Goal: Book appointment/travel/reservation

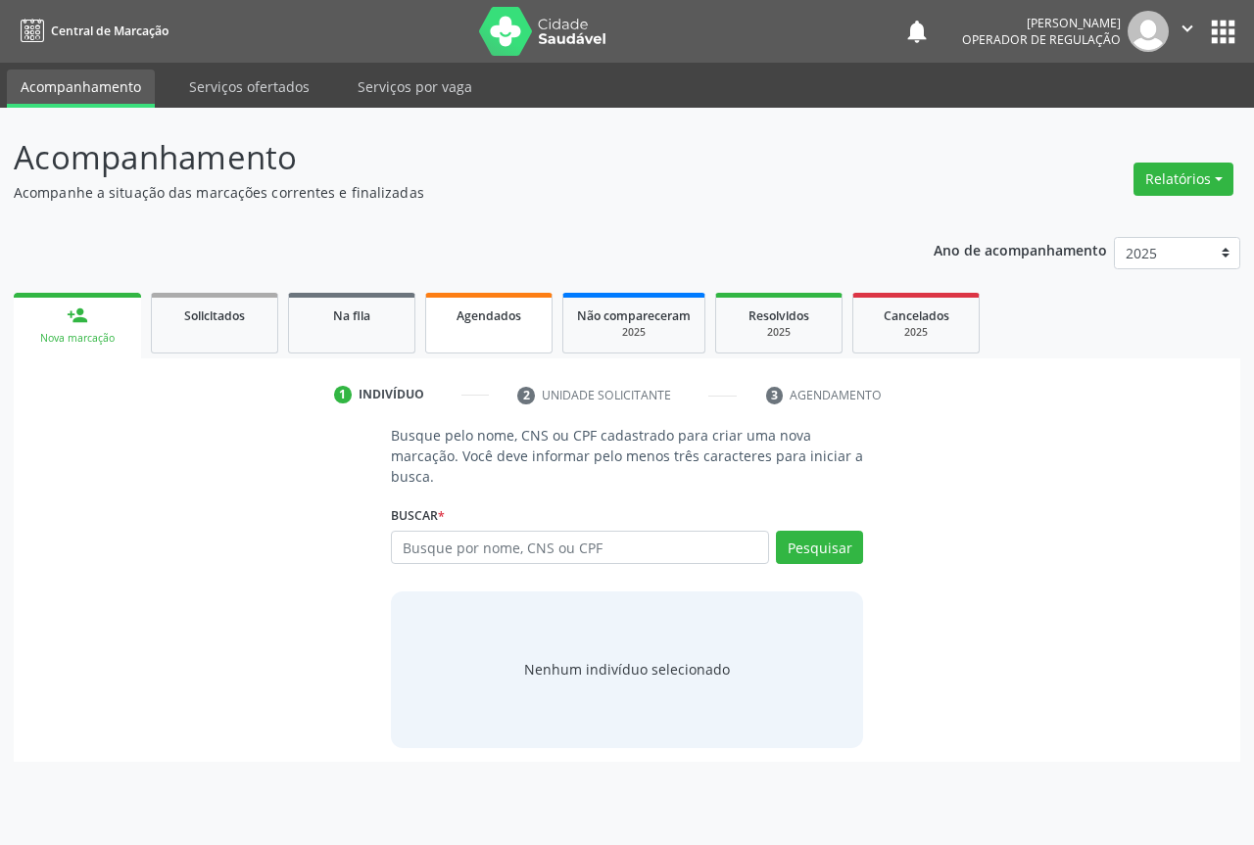
click at [477, 315] on span "Agendados" at bounding box center [488, 316] width 65 height 17
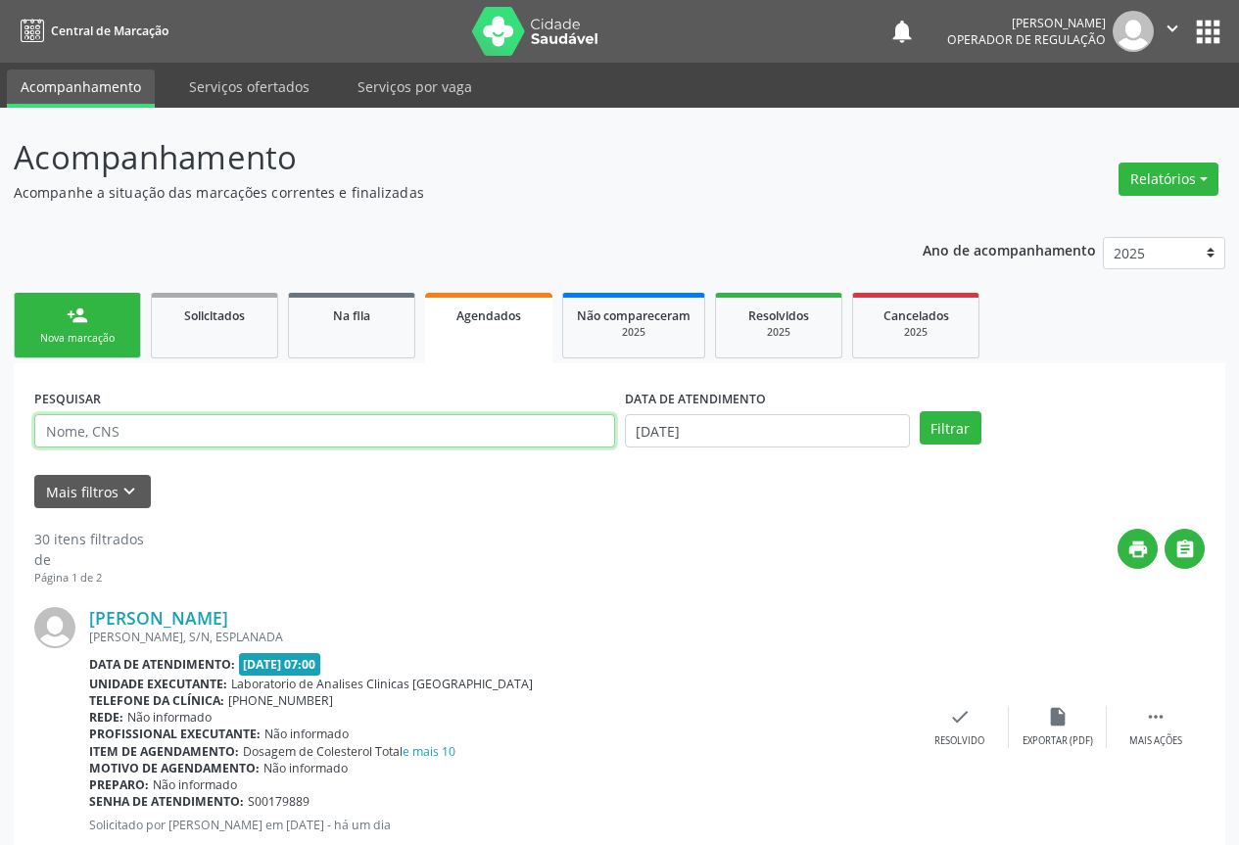
click at [363, 435] on input "text" at bounding box center [324, 430] width 581 height 33
type input "700208939909529"
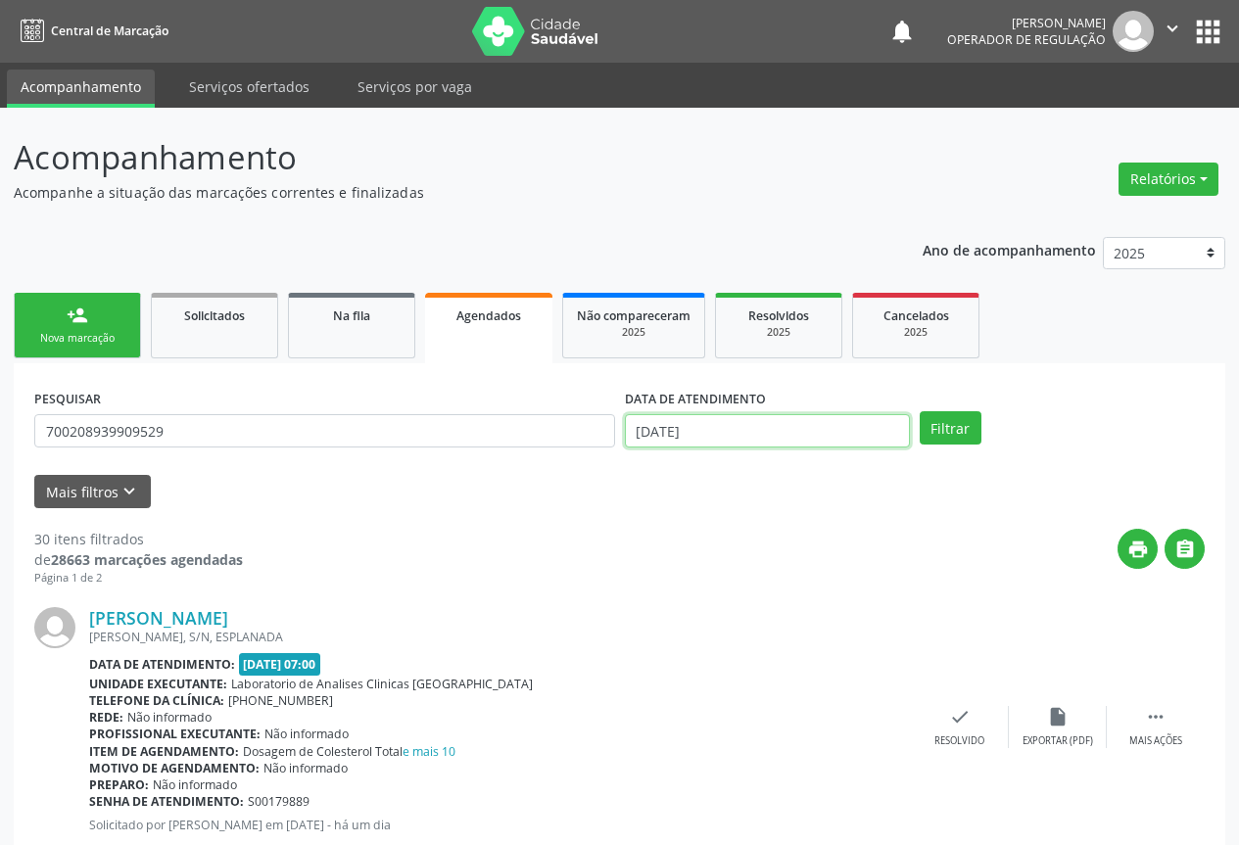
click at [777, 427] on input "[DATE]" at bounding box center [767, 430] width 285 height 33
click at [962, 433] on button "Filtrar" at bounding box center [951, 427] width 62 height 33
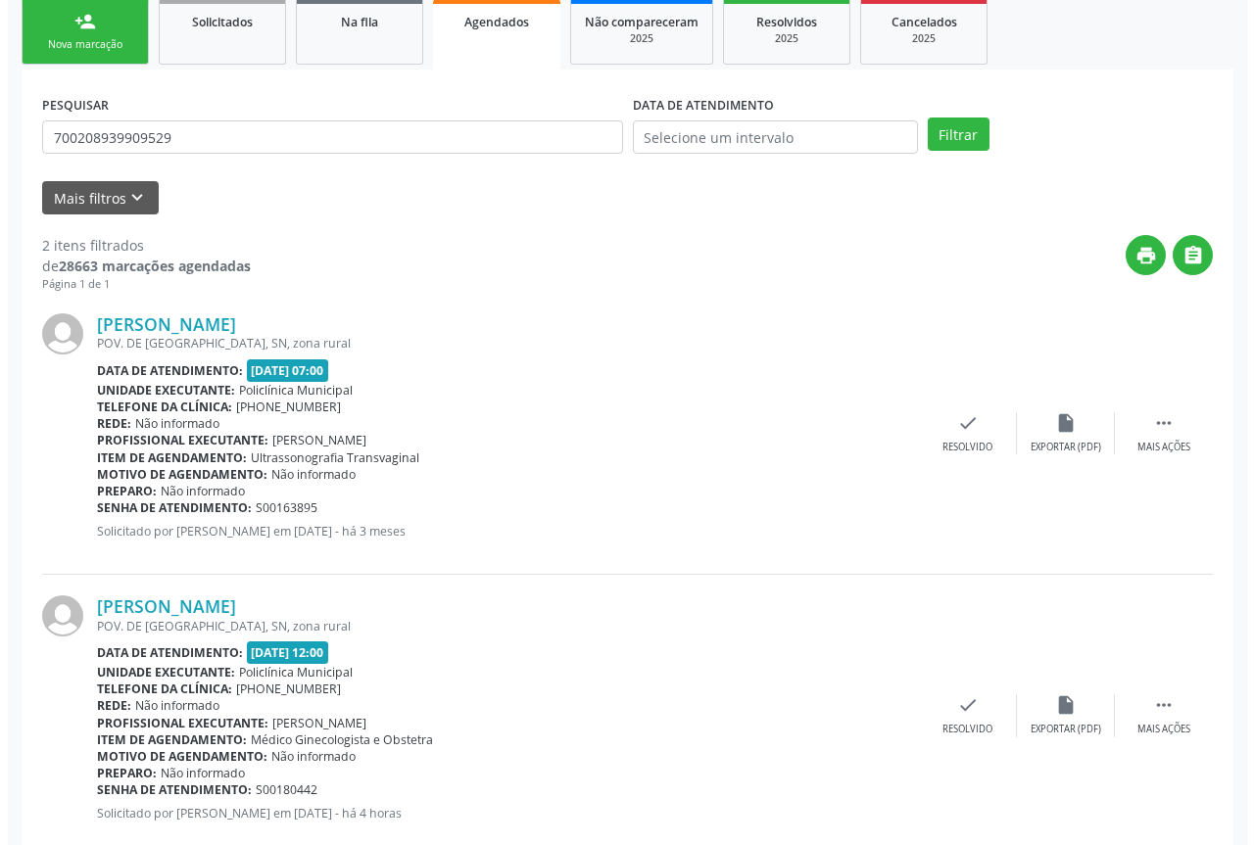
scroll to position [340, 0]
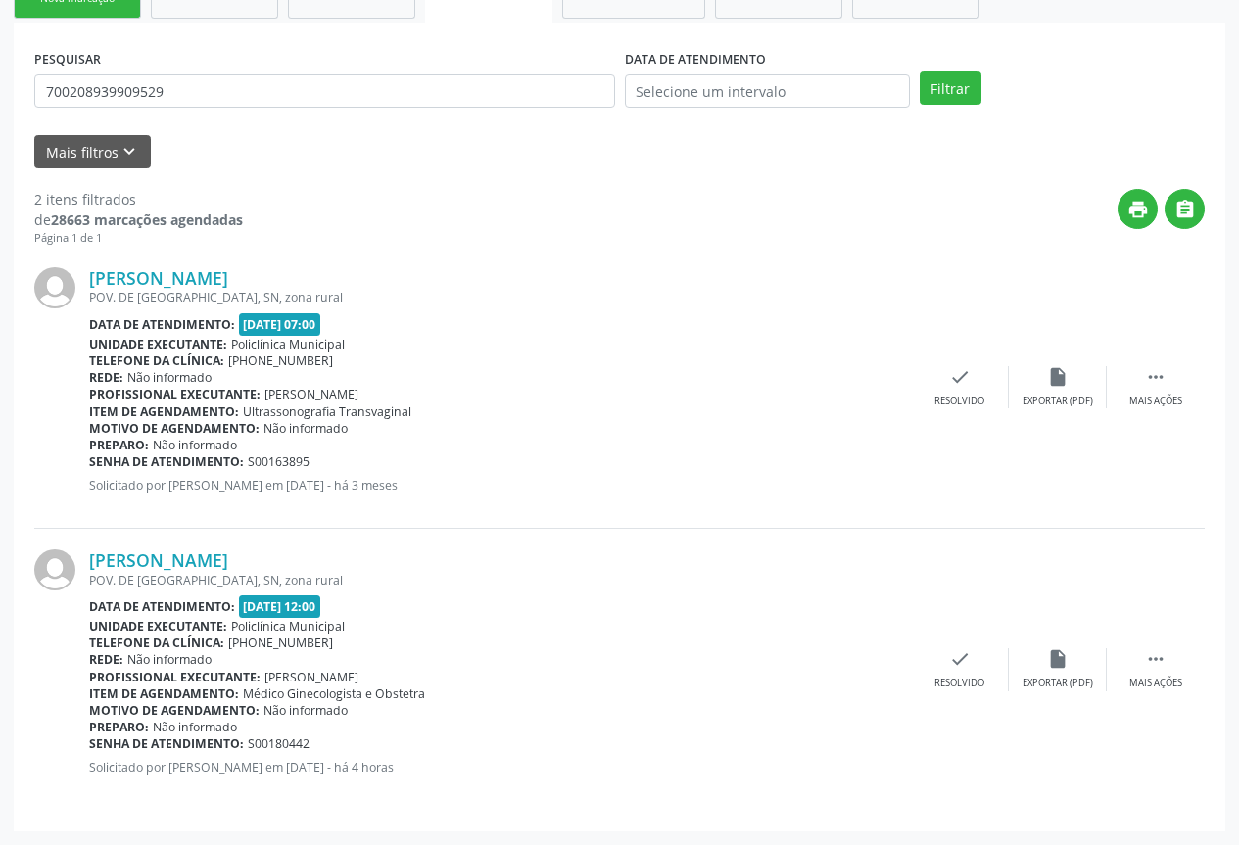
click at [1160, 642] on div "[PERSON_NAME] POV. DE [GEOGRAPHIC_DATA], SN, zona rural Data de atendimento: [D…" at bounding box center [619, 669] width 1171 height 281
click at [1158, 653] on div "[PERSON_NAME] POV. DE [GEOGRAPHIC_DATA], SN, zona rural Data de atendimento: [D…" at bounding box center [619, 669] width 1171 height 281
click at [1158, 655] on icon "" at bounding box center [1156, 659] width 22 height 22
click at [862, 657] on icon "cancel" at bounding box center [862, 659] width 22 height 22
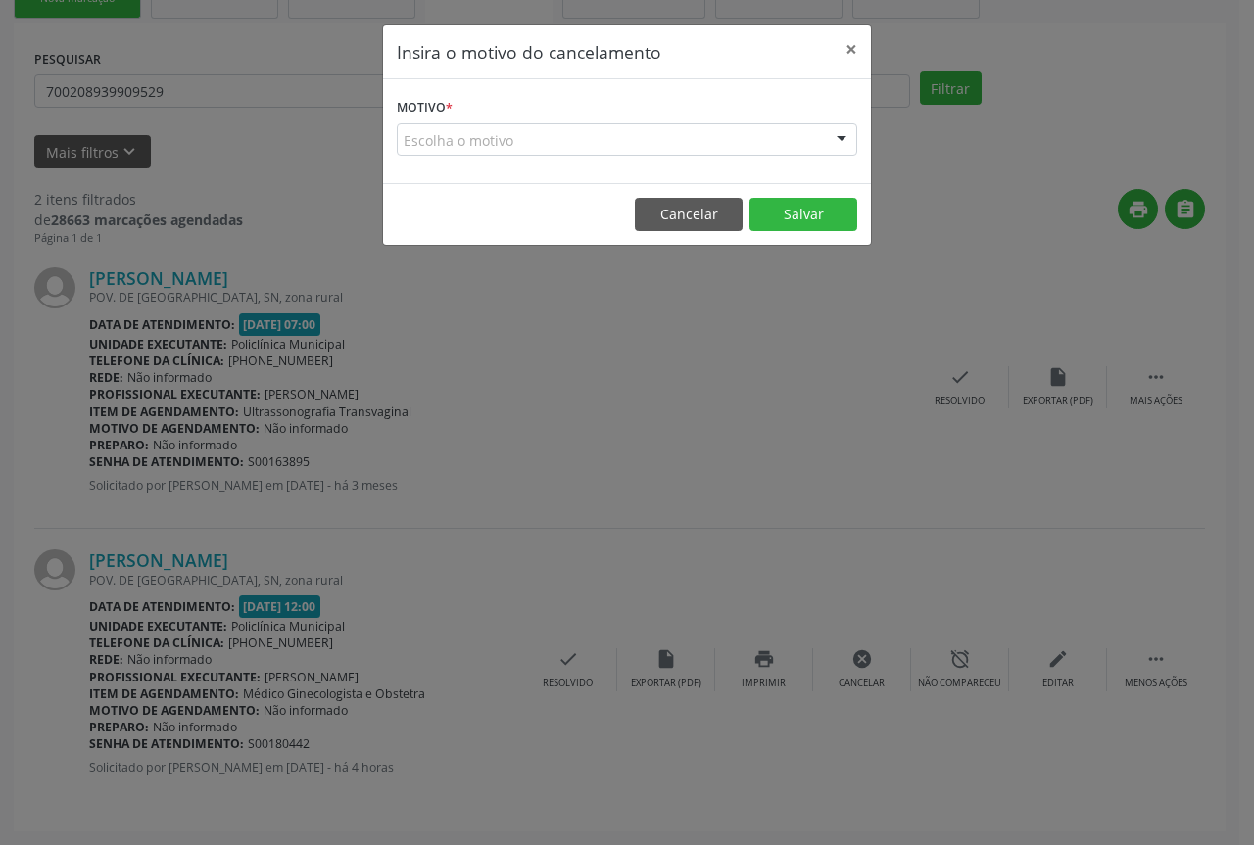
click at [700, 146] on div "Escolha o motivo" at bounding box center [627, 139] width 460 height 33
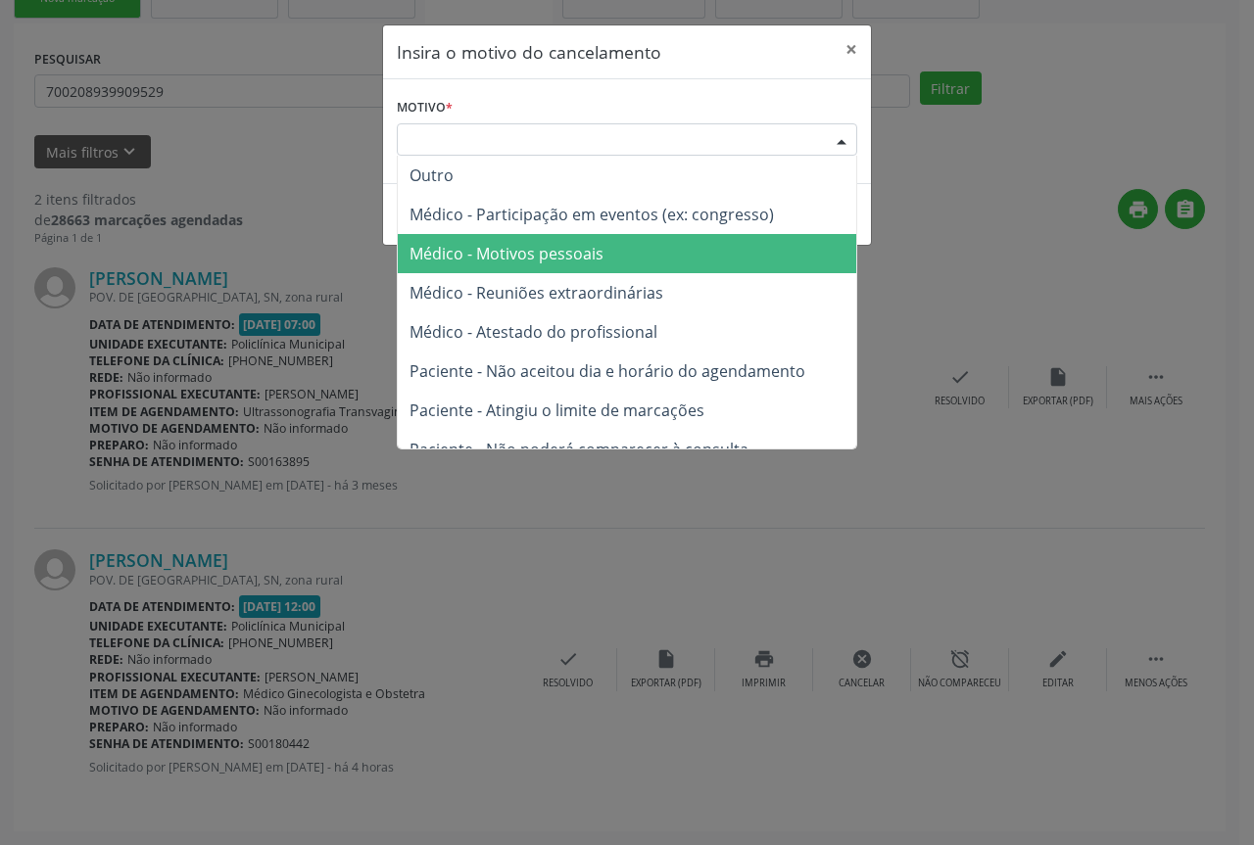
click at [672, 266] on span "Médico - Motivos pessoais" at bounding box center [627, 253] width 458 height 39
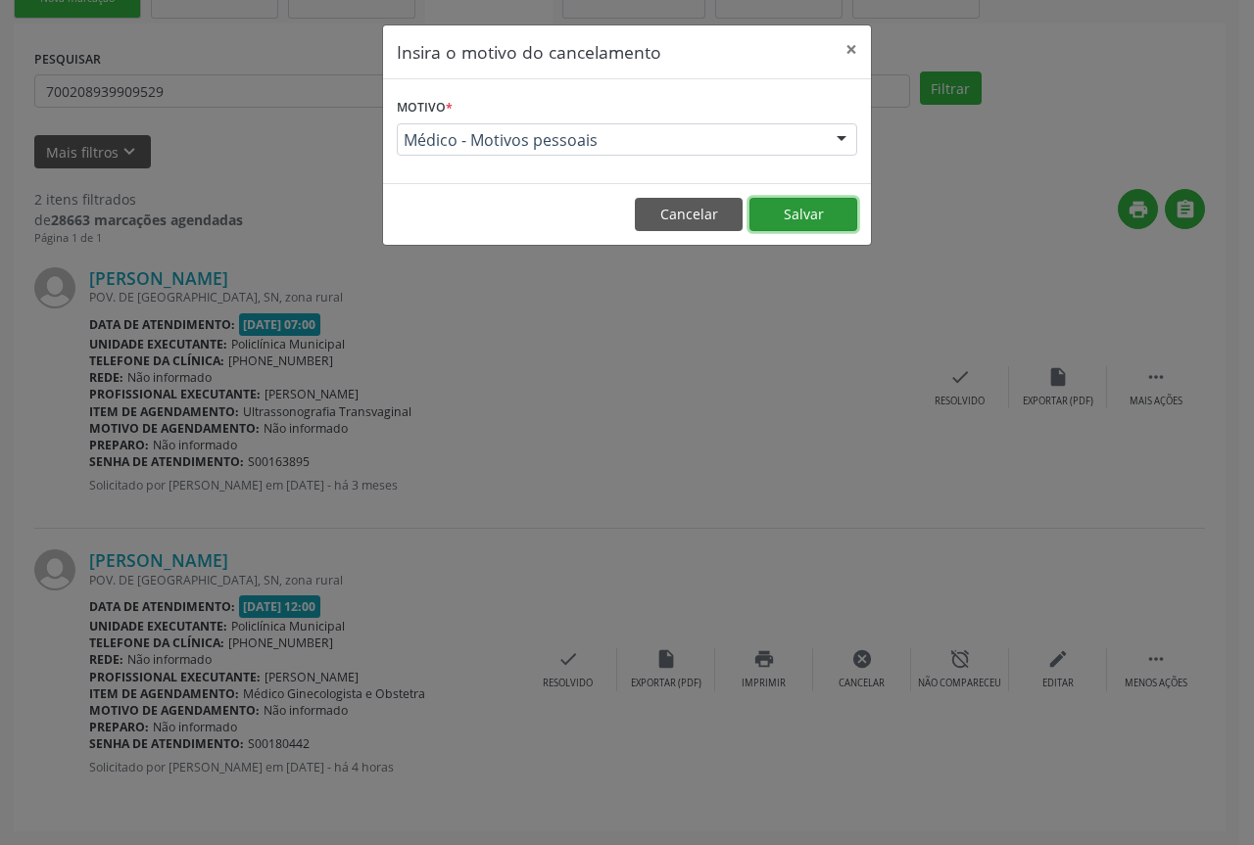
click at [797, 223] on button "Salvar" at bounding box center [803, 214] width 108 height 33
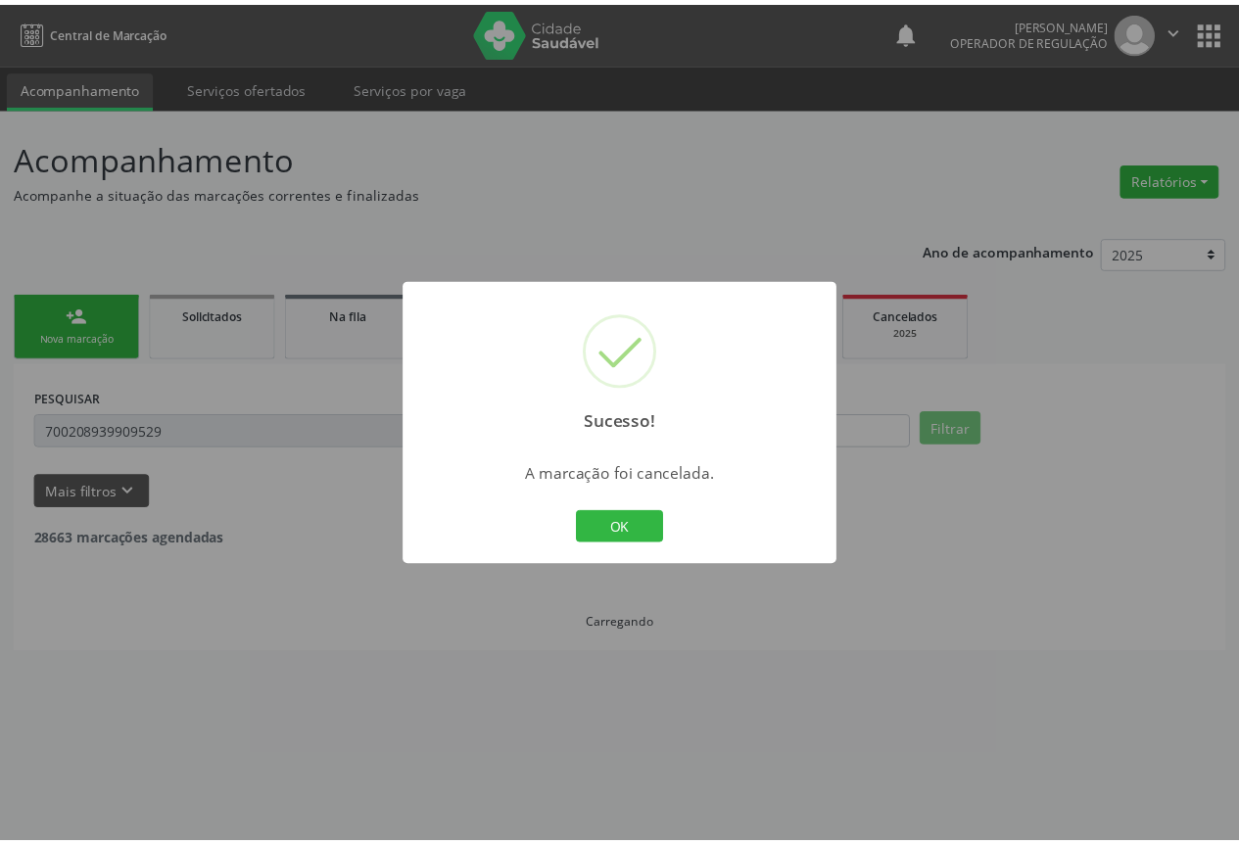
scroll to position [0, 0]
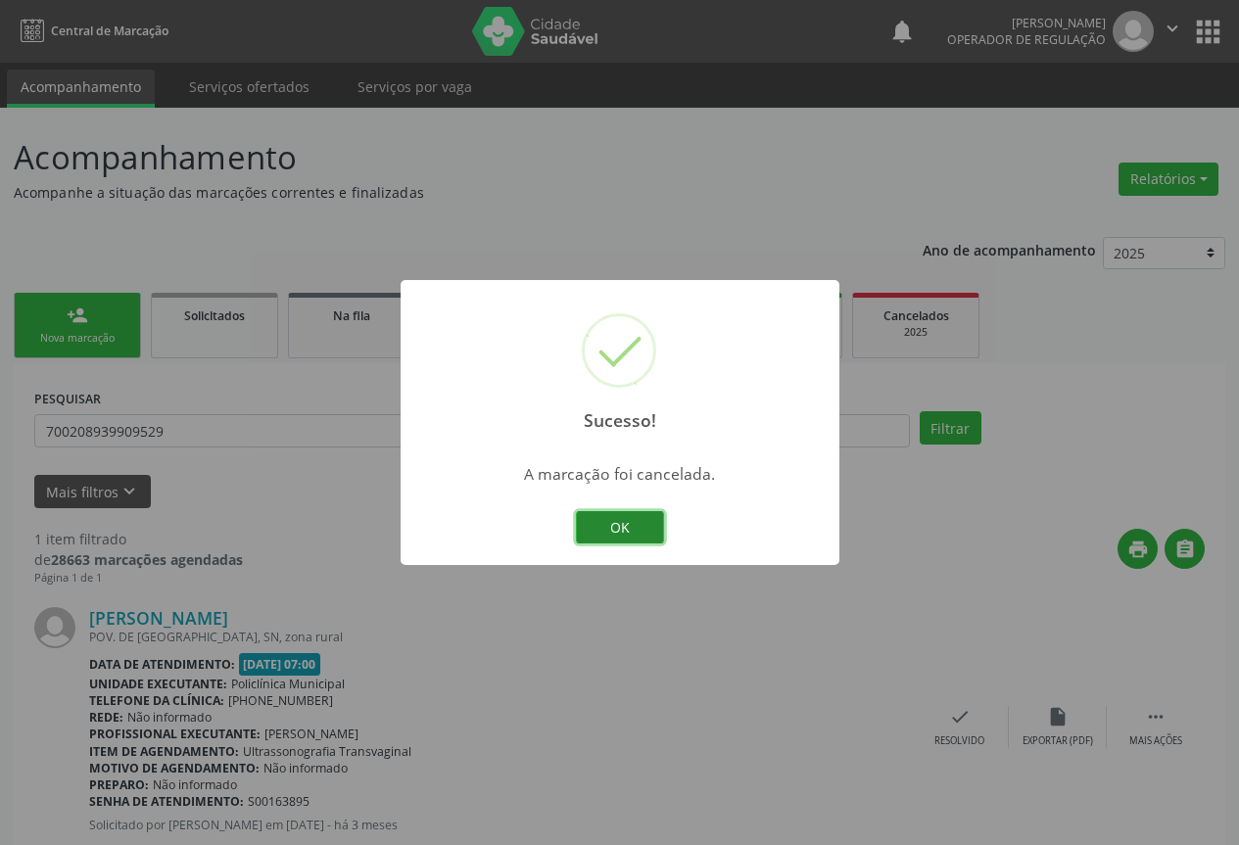
click at [621, 523] on button "OK" at bounding box center [620, 527] width 88 height 33
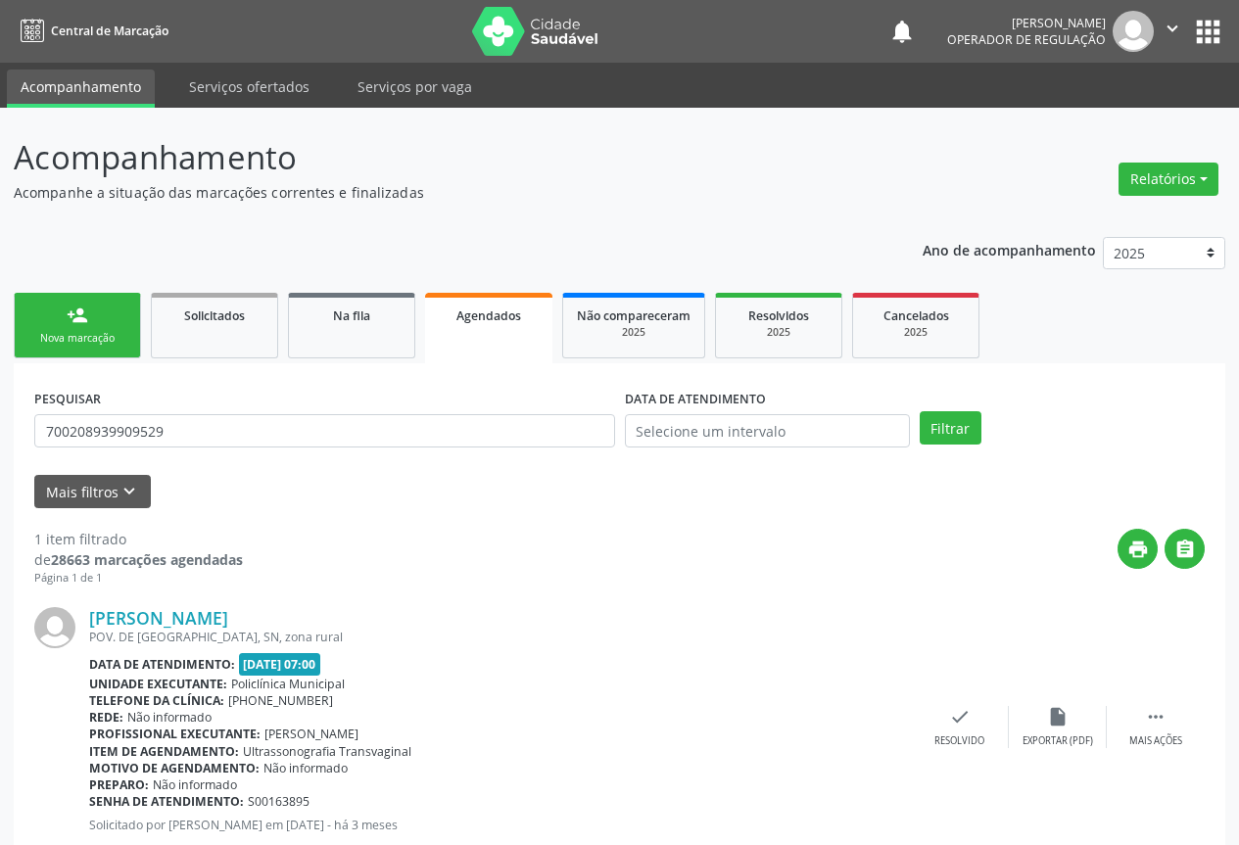
click at [77, 312] on div "person_add" at bounding box center [78, 316] width 22 height 22
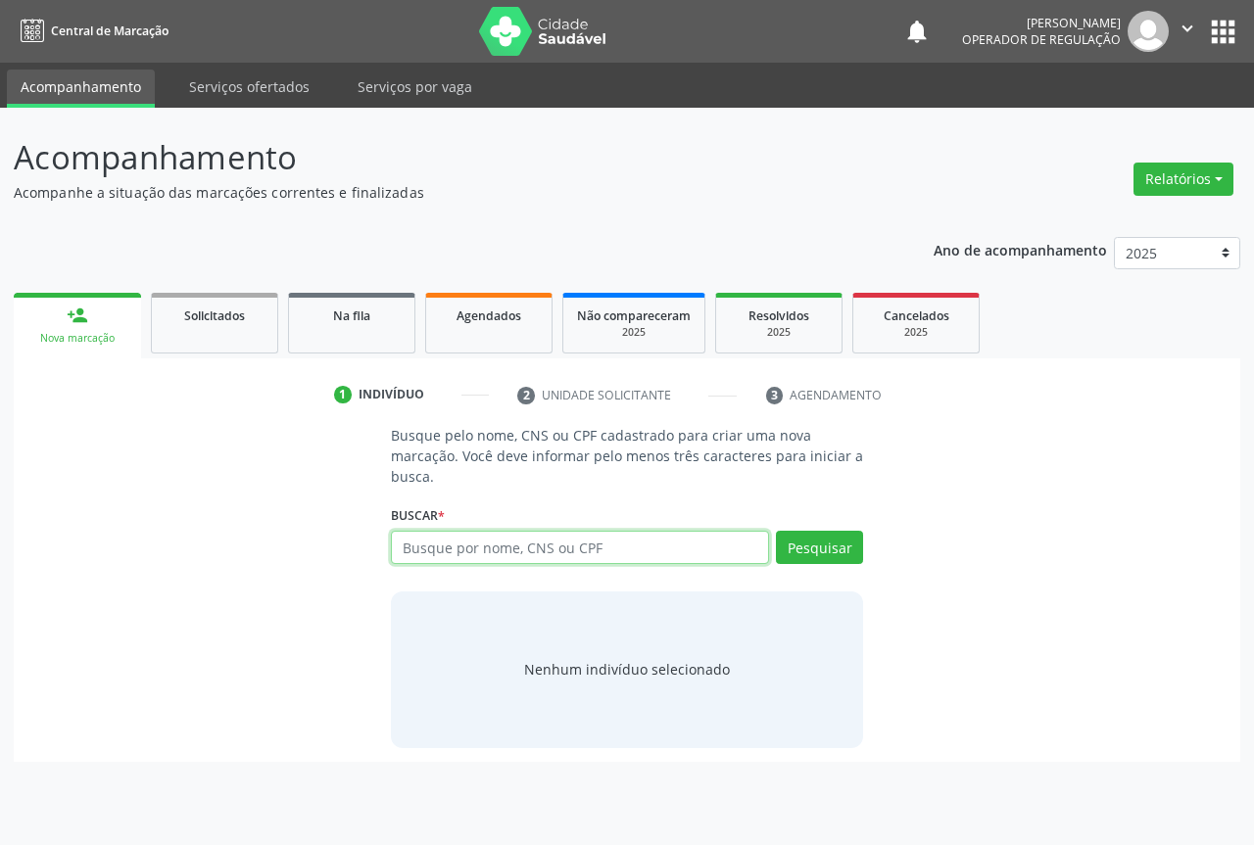
click at [527, 550] on input "text" at bounding box center [580, 547] width 378 height 33
type input "7"
type input "7089017365225419"
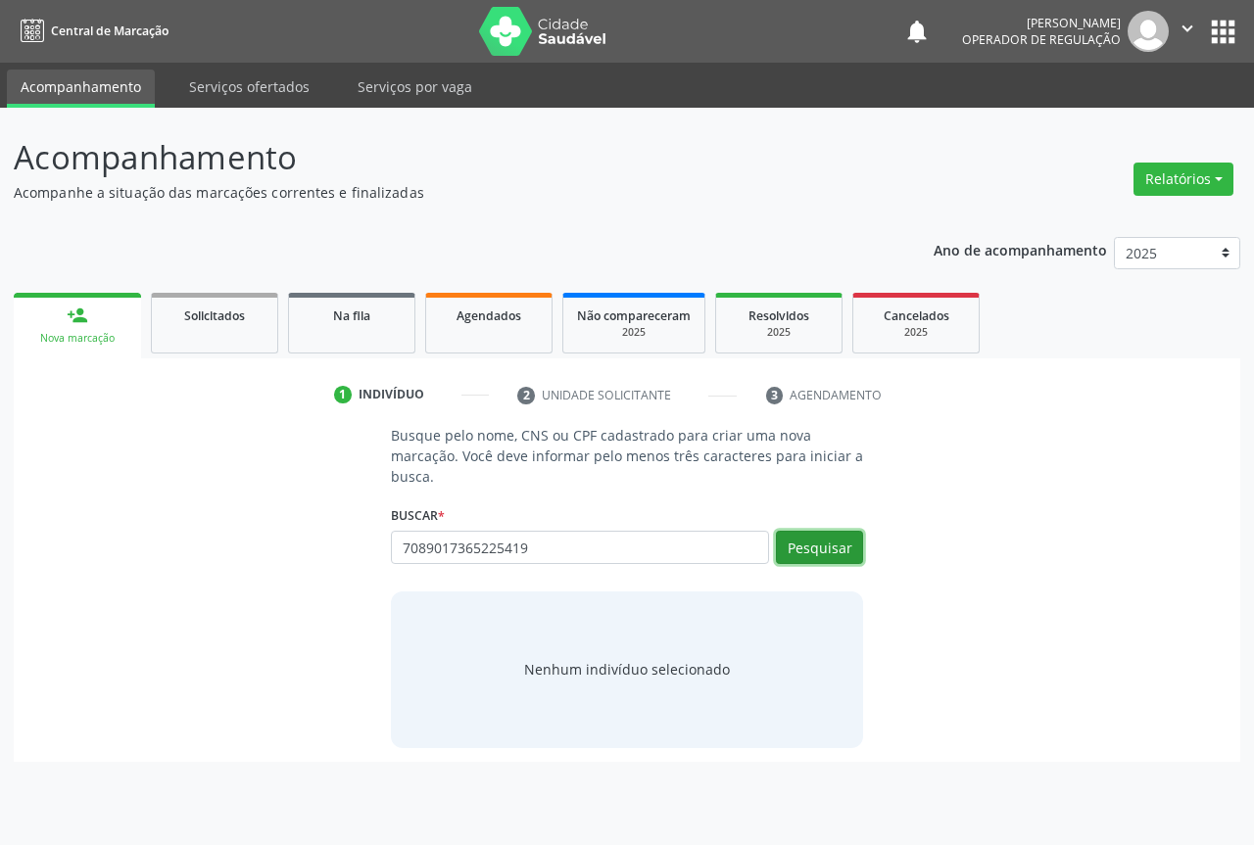
click at [791, 550] on button "Pesquisar" at bounding box center [819, 547] width 87 height 33
type input "7089017365225419"
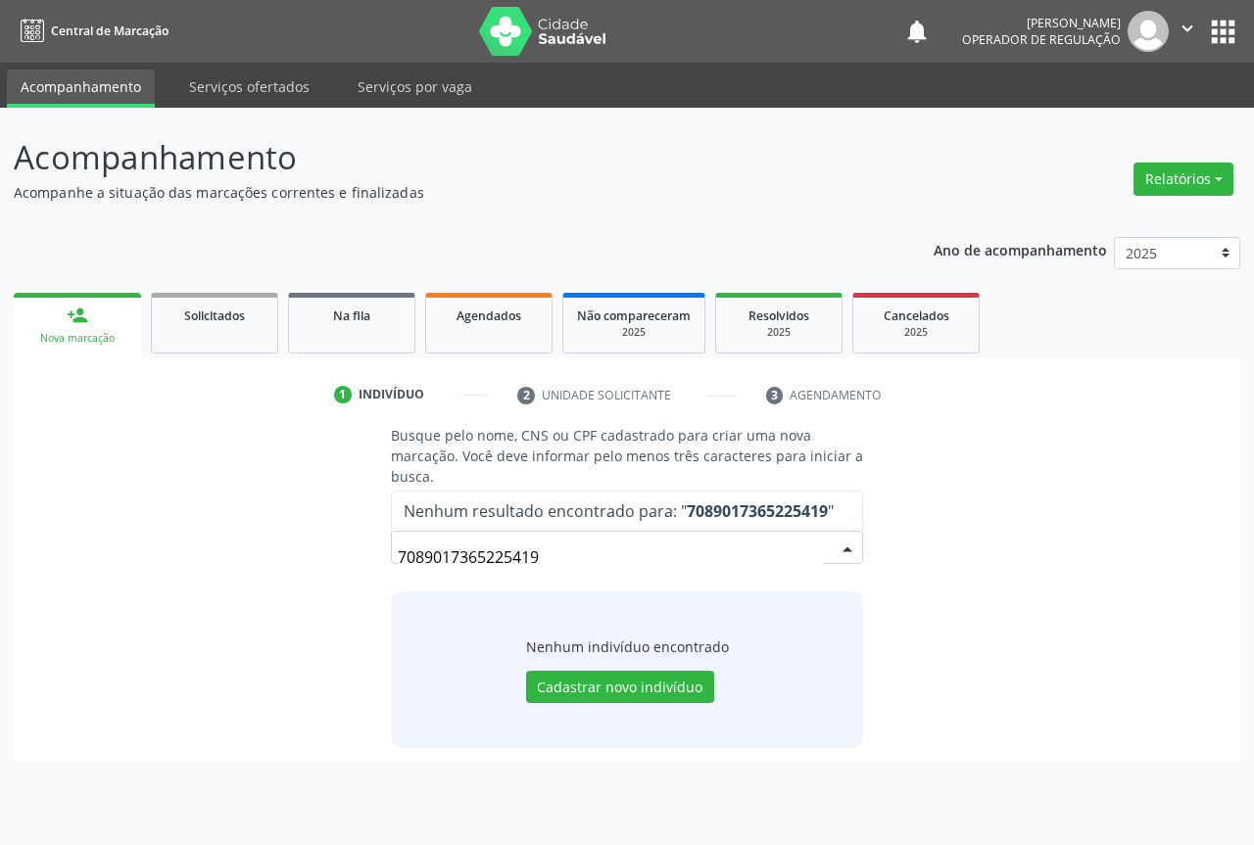
click at [566, 550] on input "7089017365225419" at bounding box center [610, 557] width 425 height 39
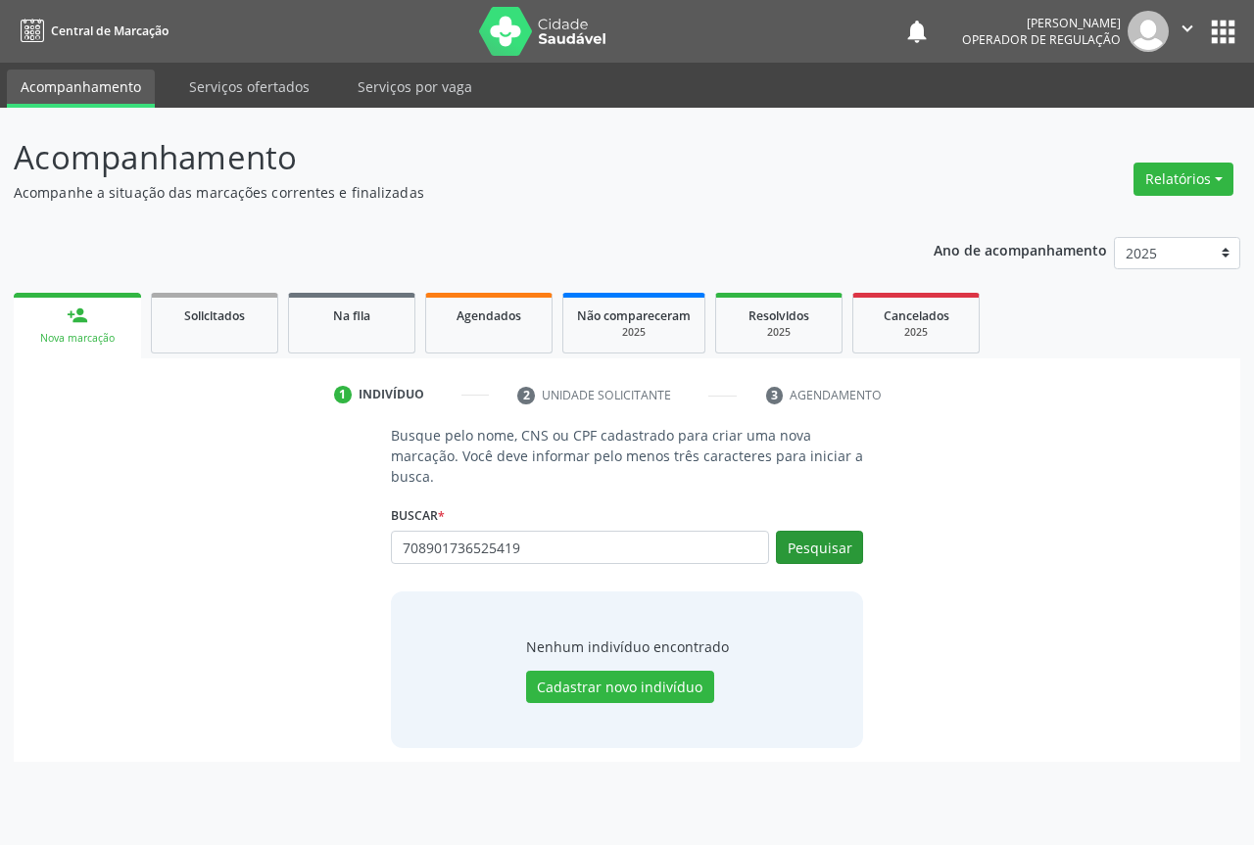
type input "708901736525419"
click at [812, 554] on button "Pesquisar" at bounding box center [819, 547] width 87 height 33
type input "708901736525419"
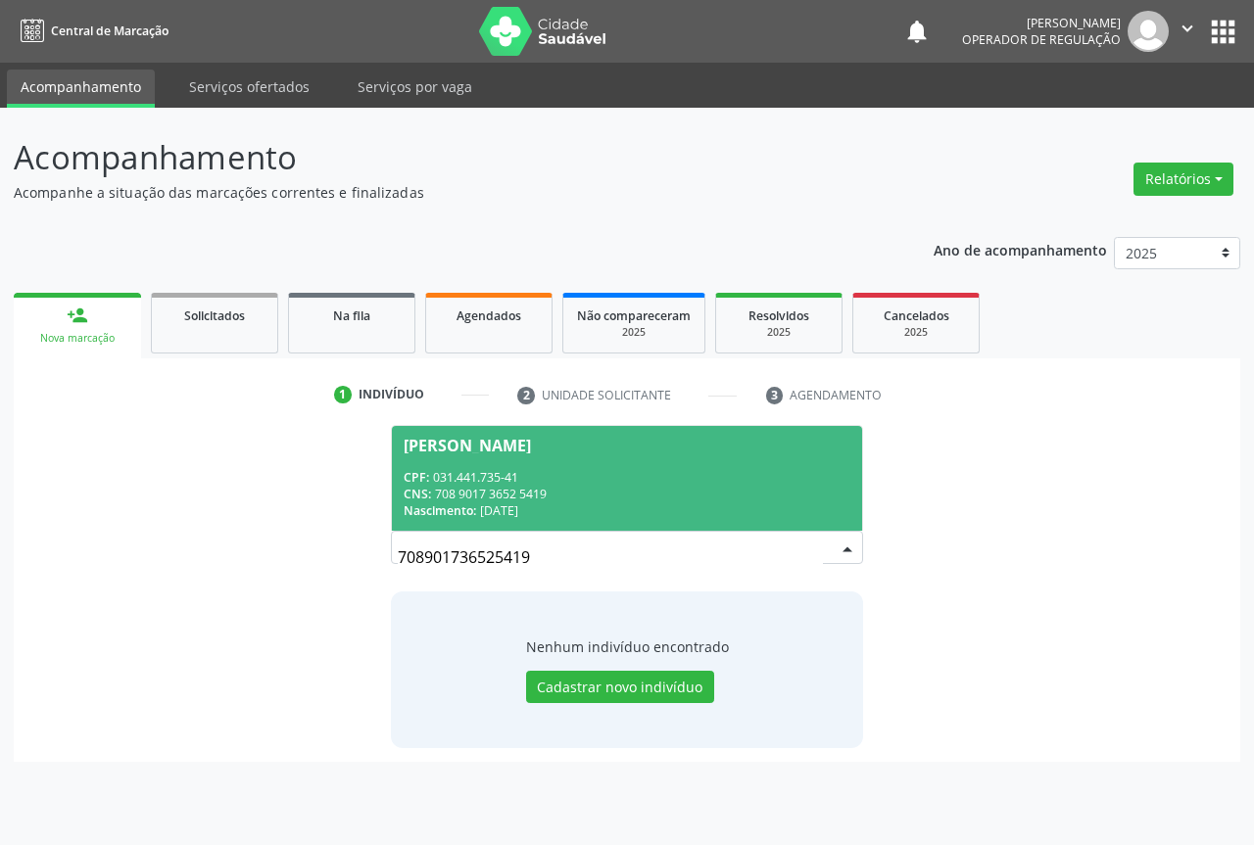
click at [614, 469] on div "CPF: 031.441.735-41" at bounding box center [627, 477] width 447 height 17
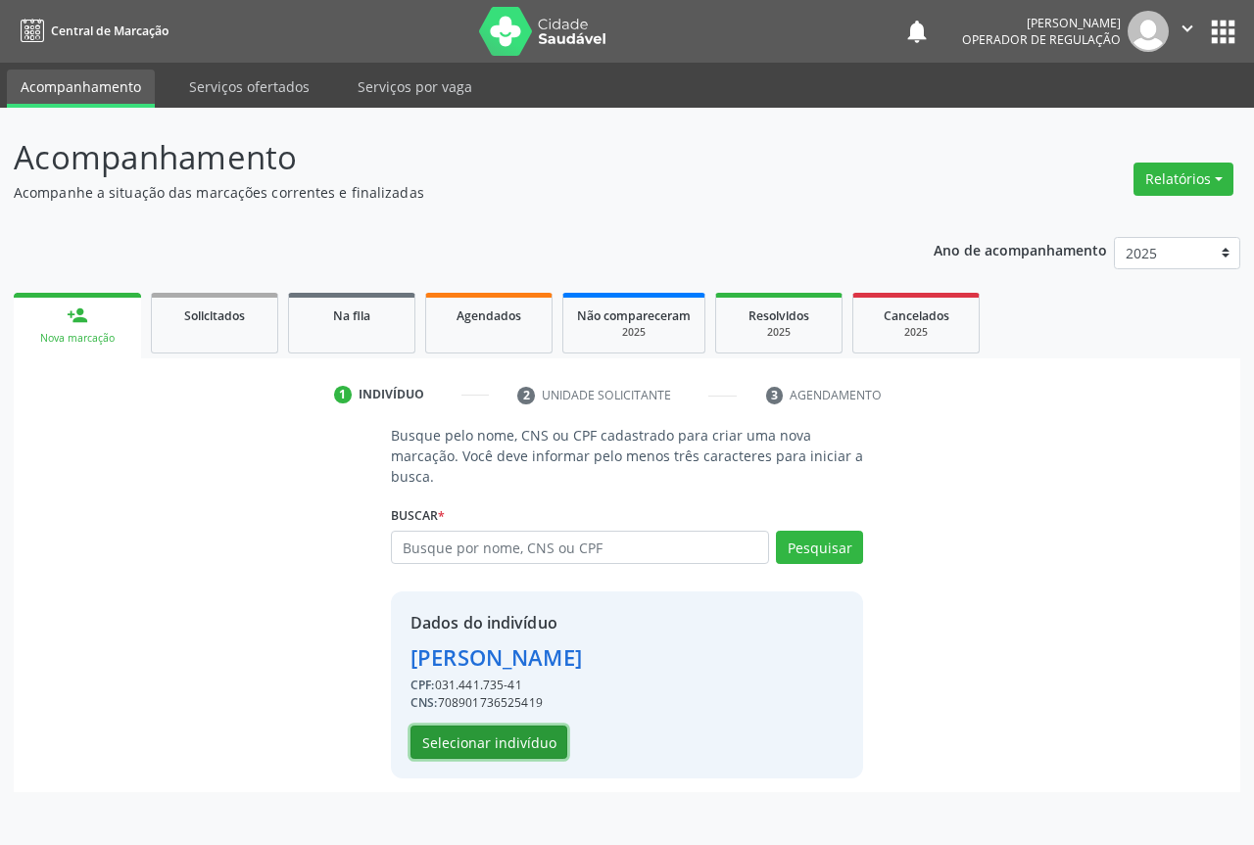
click at [458, 746] on button "Selecionar indivíduo" at bounding box center [488, 742] width 157 height 33
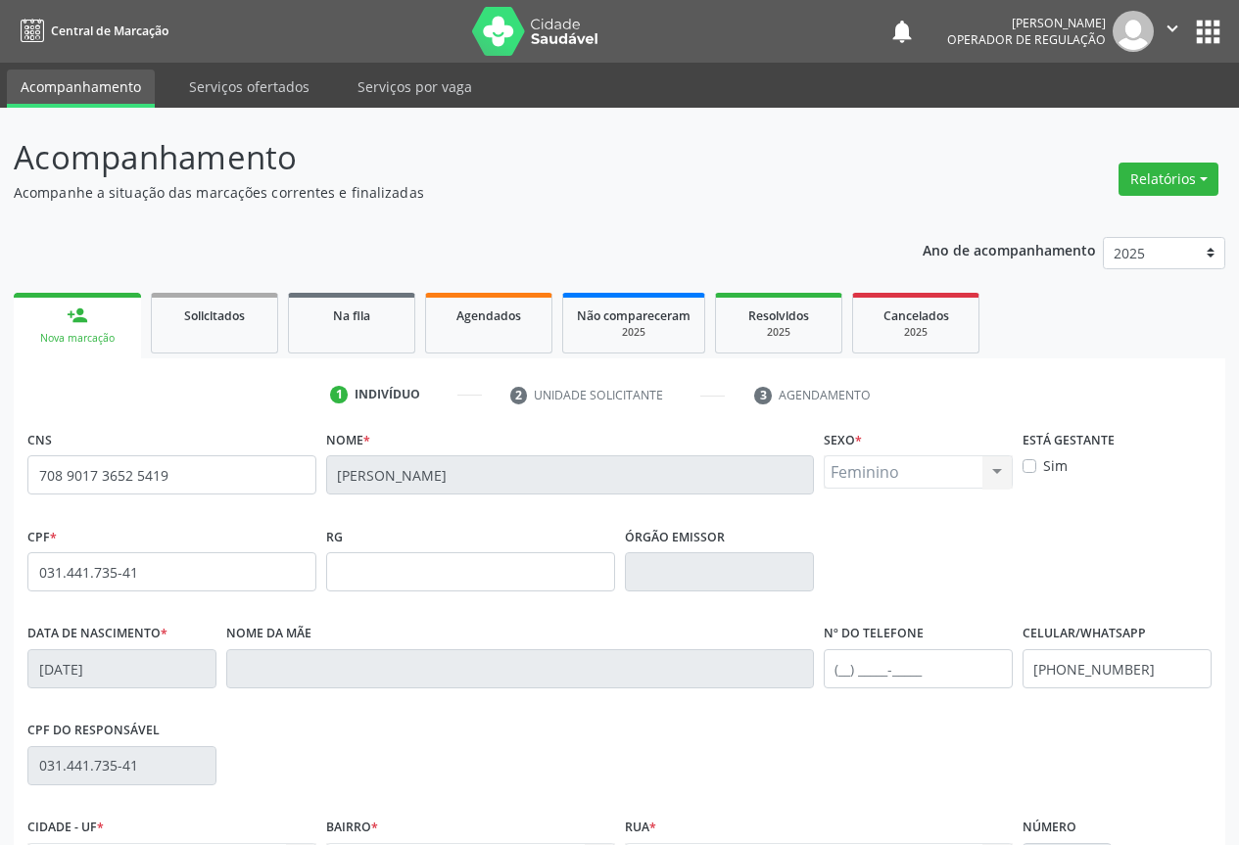
scroll to position [216, 0]
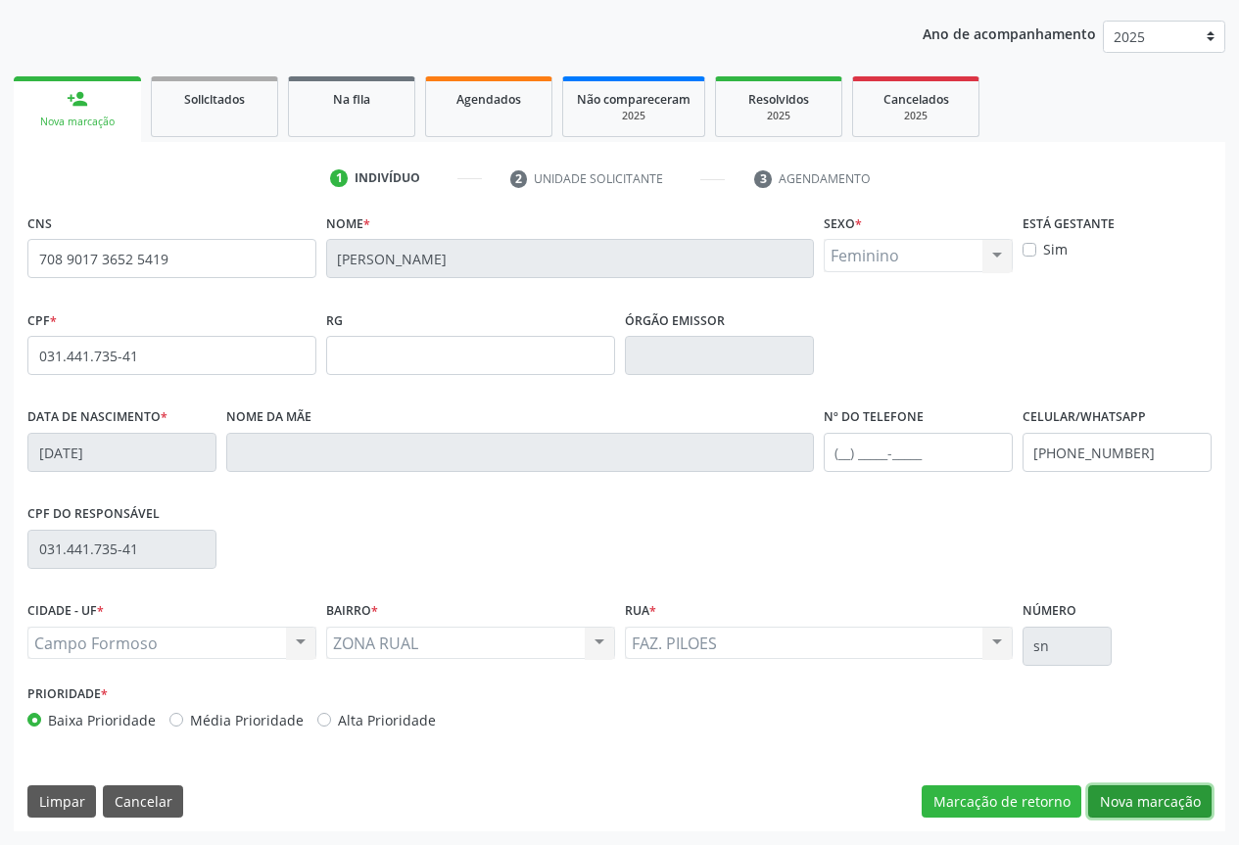
click at [1172, 790] on button "Nova marcação" at bounding box center [1149, 802] width 123 height 33
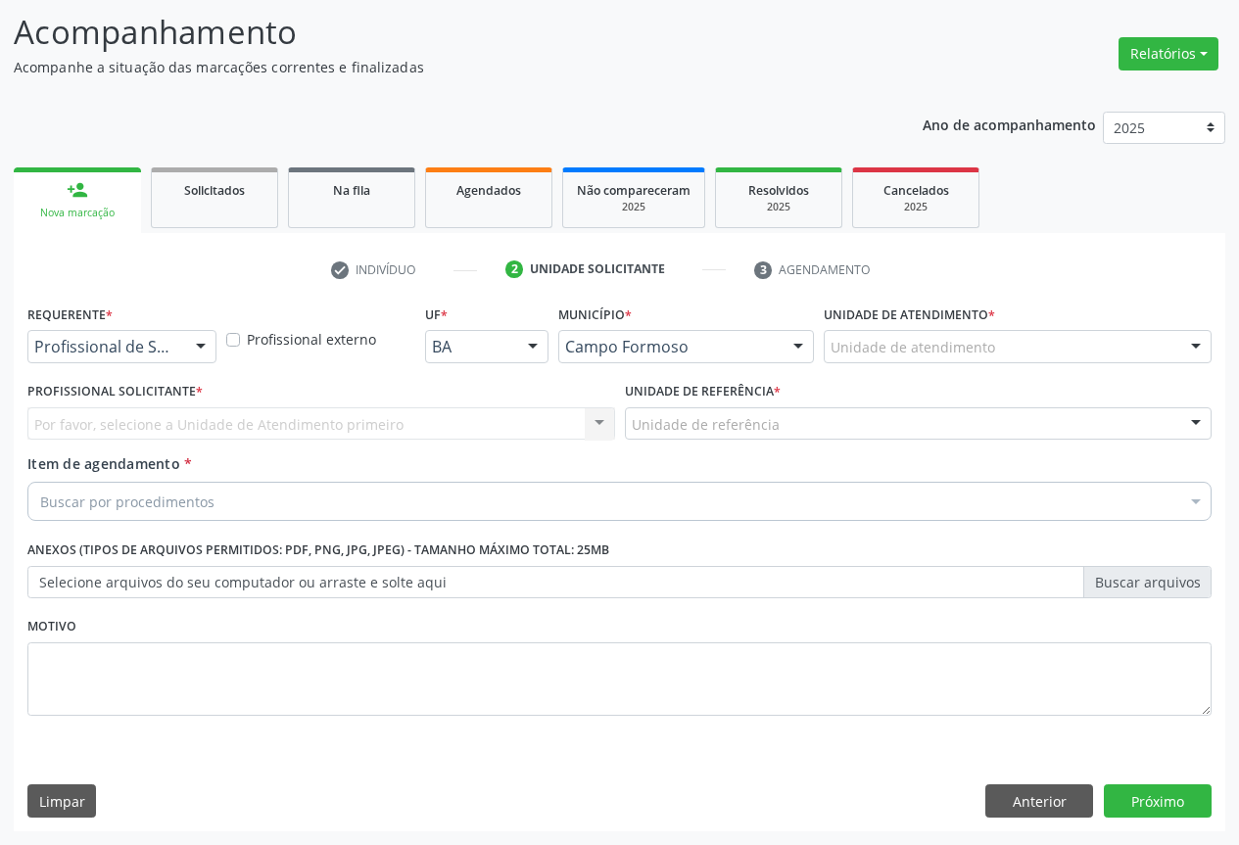
scroll to position [125, 0]
drag, startPoint x: 96, startPoint y: 360, endPoint x: 93, endPoint y: 372, distance: 12.1
click at [94, 360] on div "Profissional de Saúde" at bounding box center [121, 346] width 189 height 33
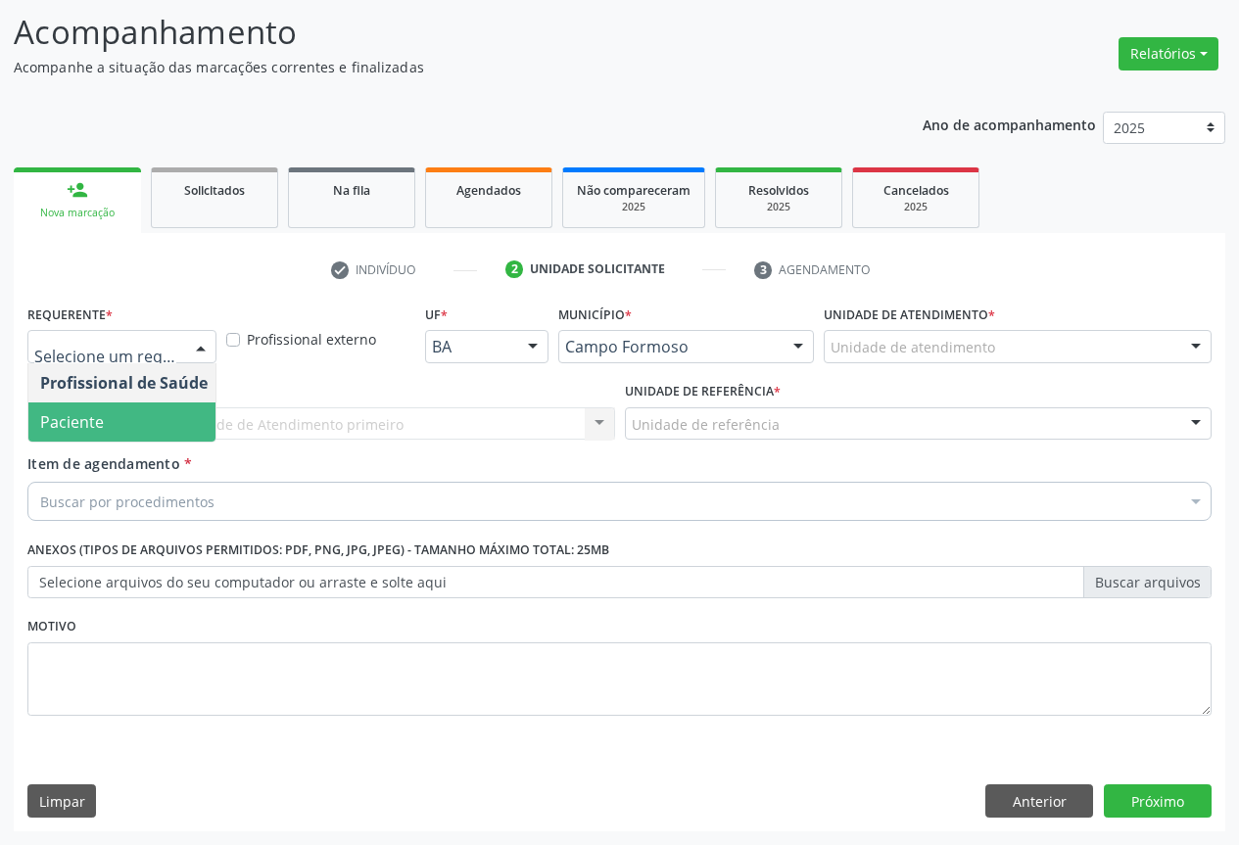
click at [94, 427] on span "Paciente" at bounding box center [72, 422] width 64 height 22
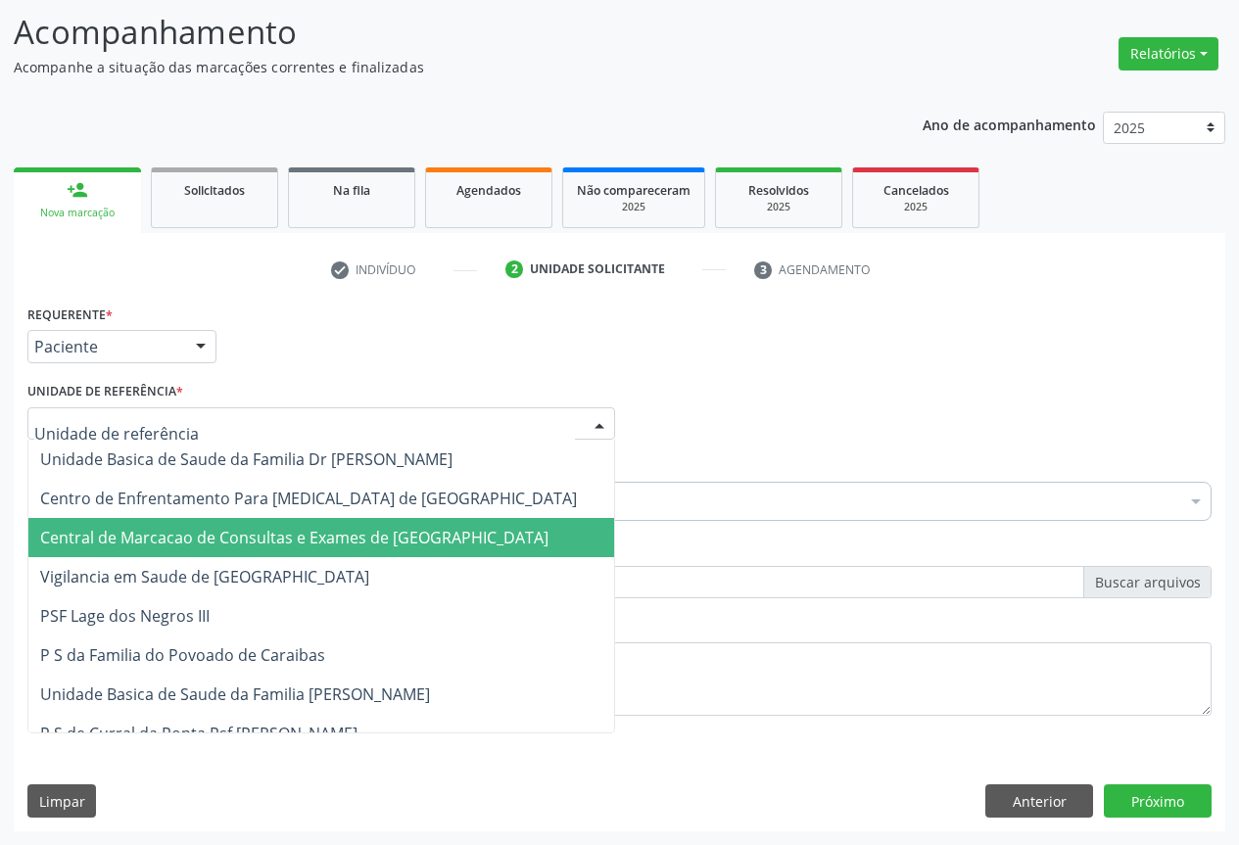
click at [104, 535] on span "Central de Marcacao de Consultas e Exames de [GEOGRAPHIC_DATA]" at bounding box center [294, 538] width 508 height 22
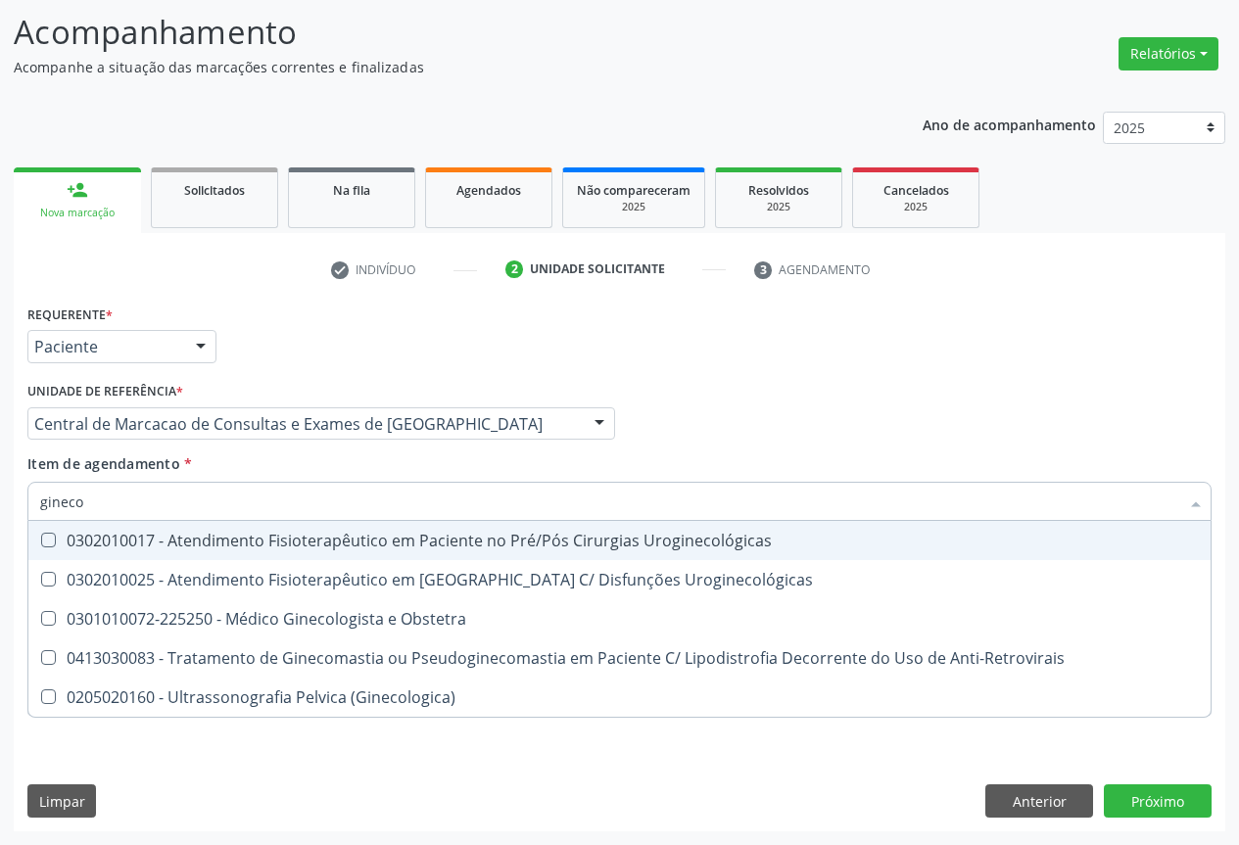
type input "ginecol"
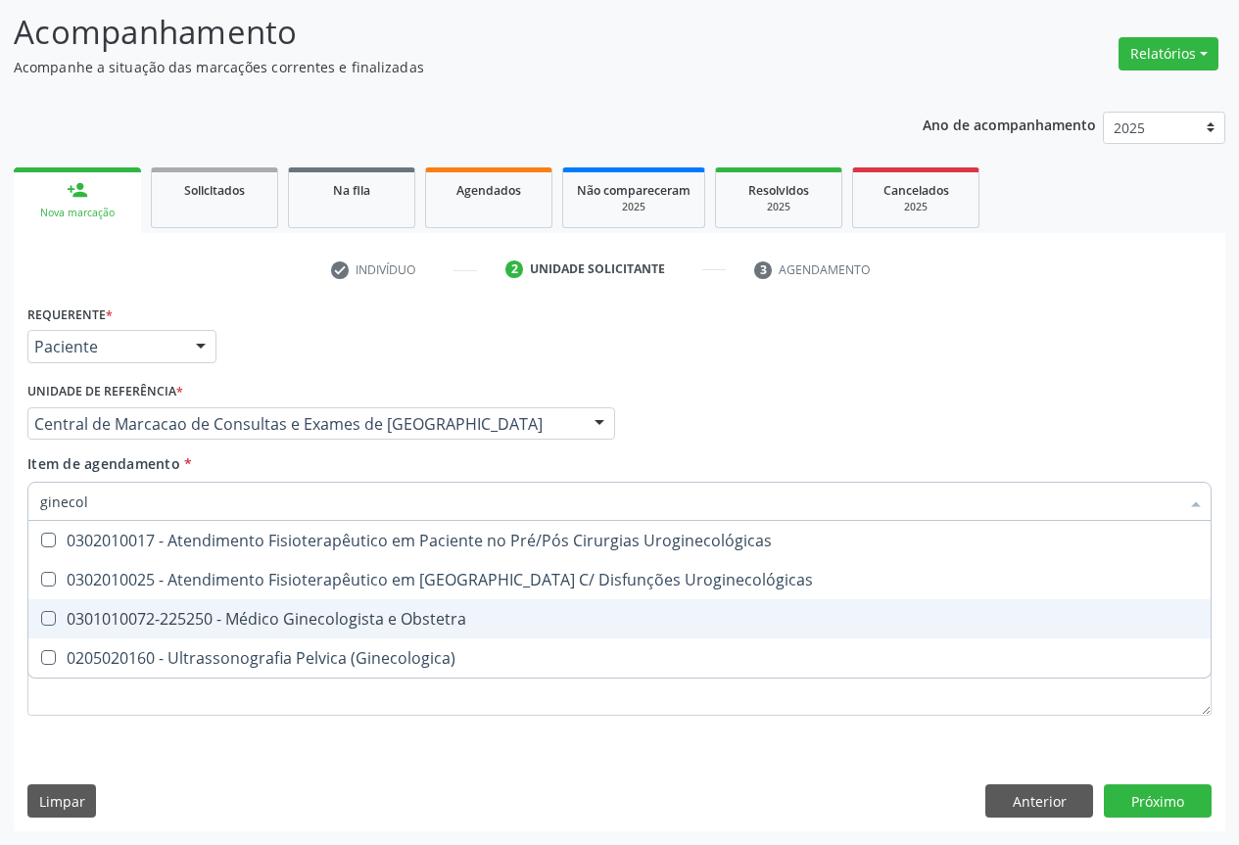
click at [357, 627] on div "0301010072-225250 - Médico Ginecologista e Obstetra" at bounding box center [619, 619] width 1159 height 16
checkbox Obstetra "true"
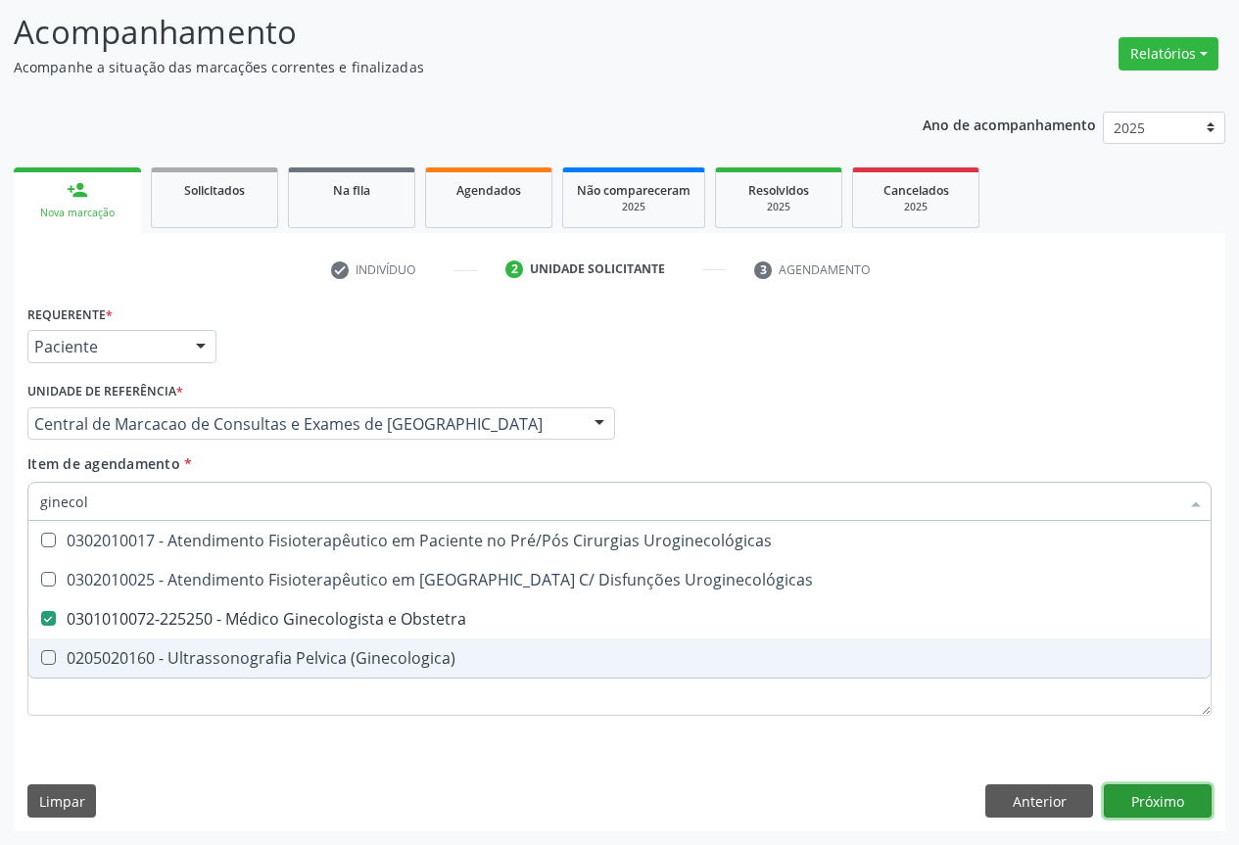
click at [1132, 791] on div "Requerente * Paciente Profissional de Saúde Paciente Nenhum resultado encontrad…" at bounding box center [620, 566] width 1212 height 532
checkbox Uroginecológicas "true"
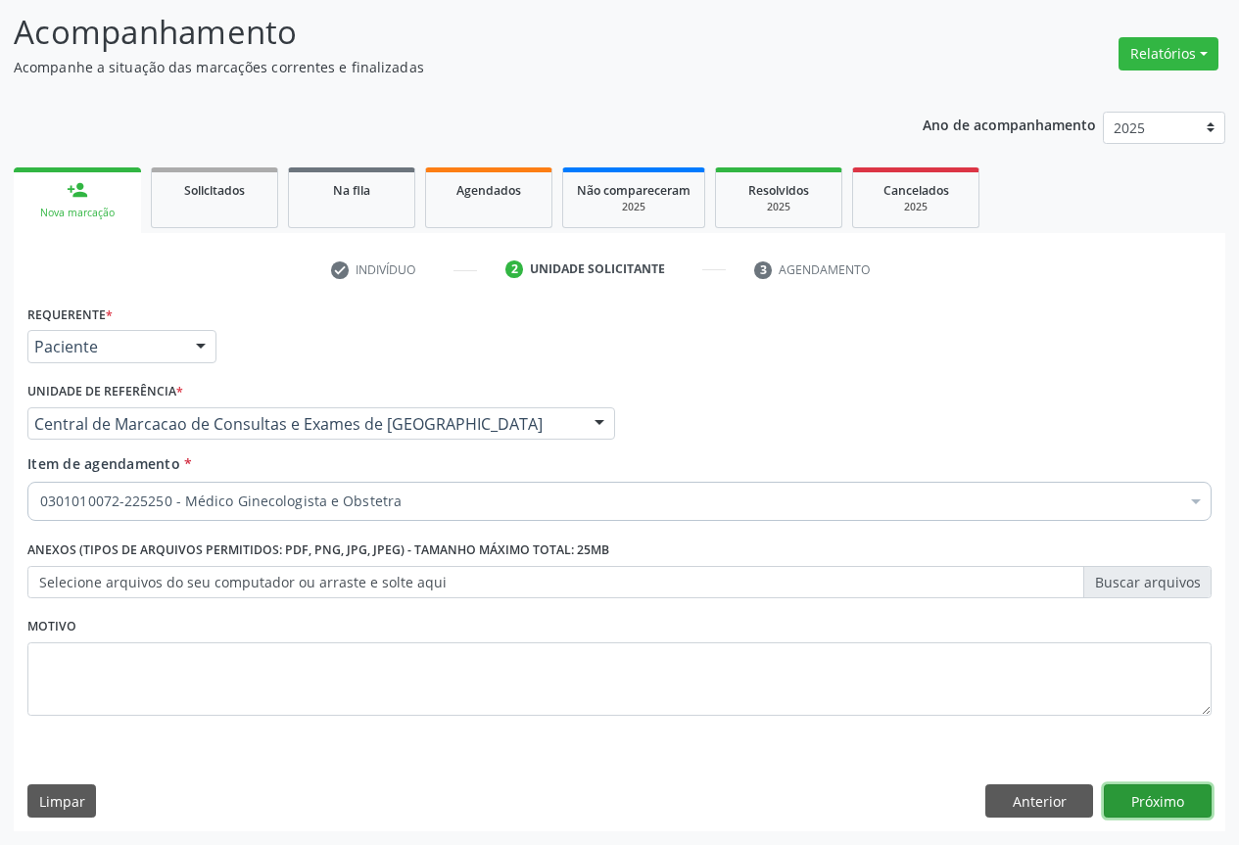
click at [1134, 802] on button "Próximo" at bounding box center [1158, 801] width 108 height 33
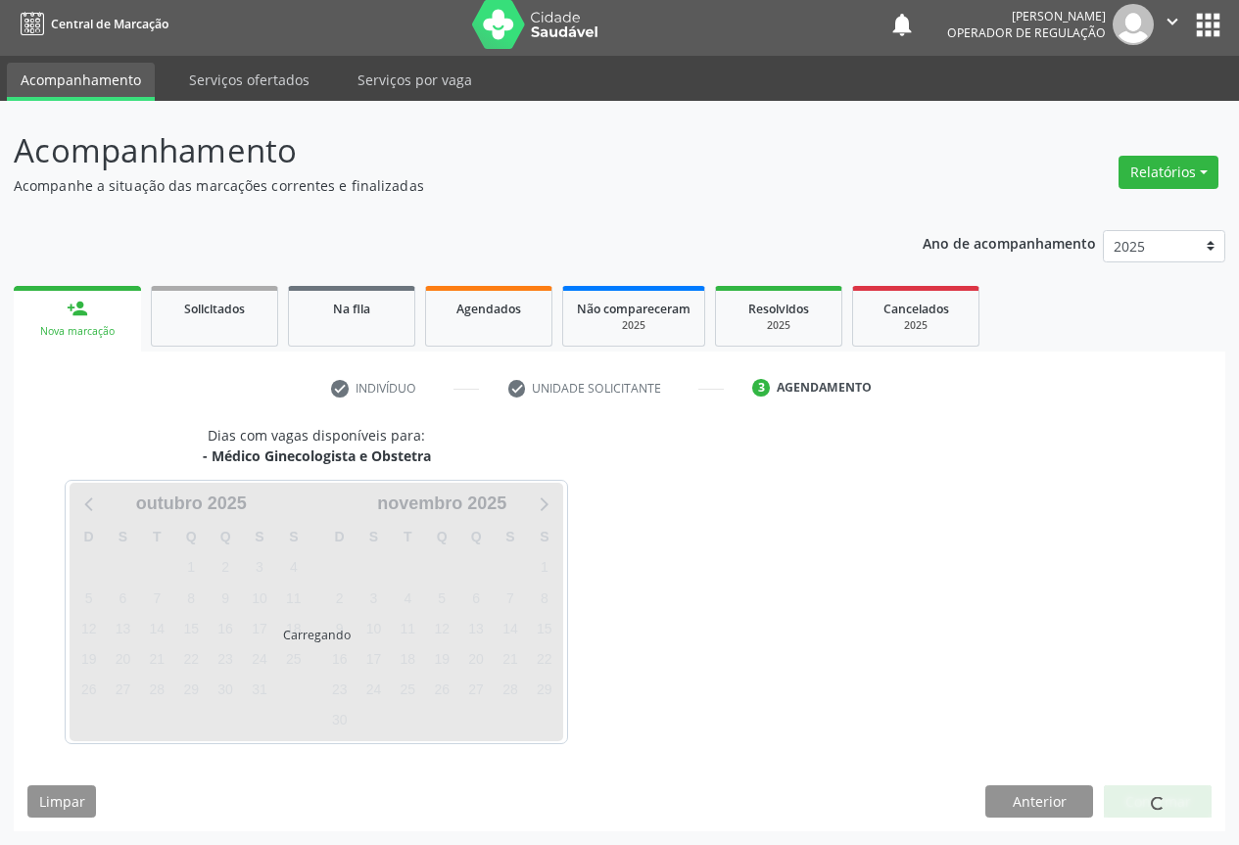
scroll to position [7, 0]
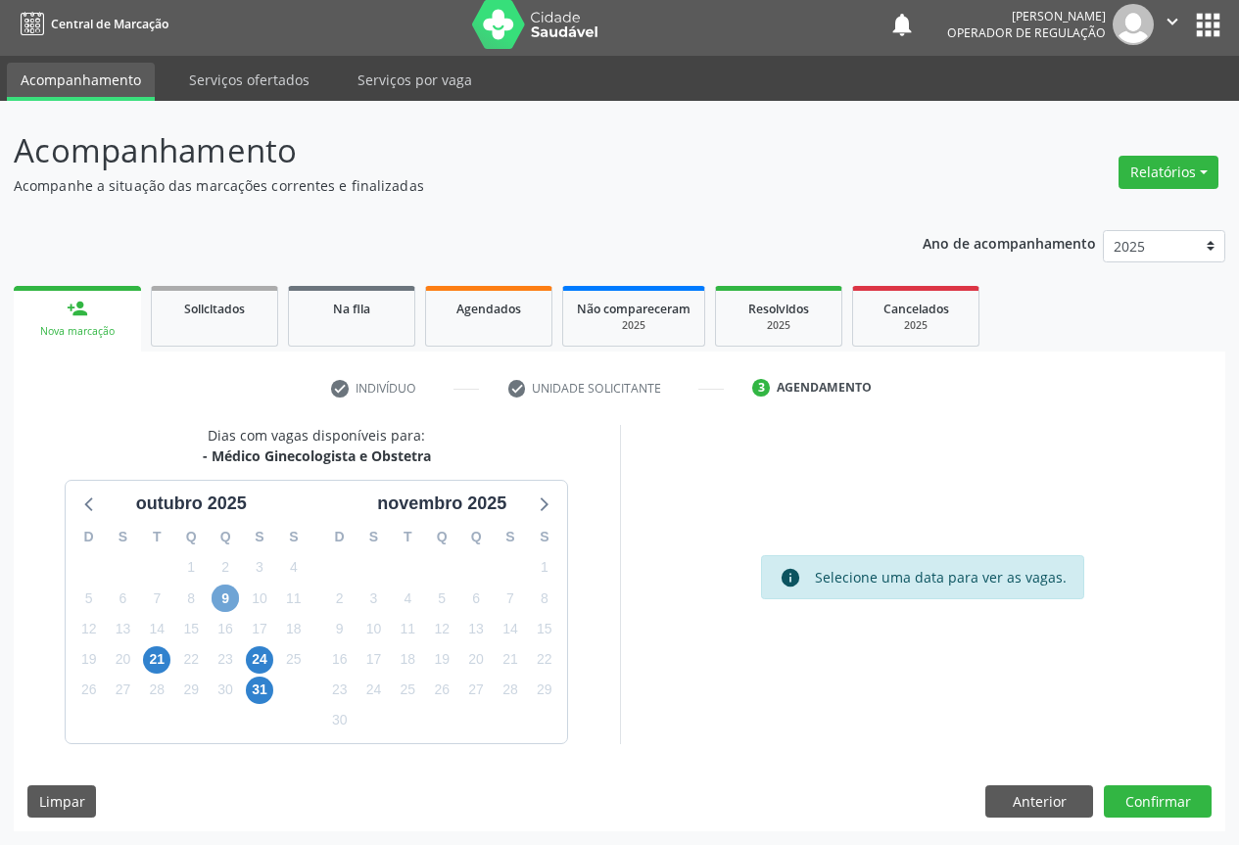
click at [223, 602] on span "9" at bounding box center [225, 598] width 27 height 27
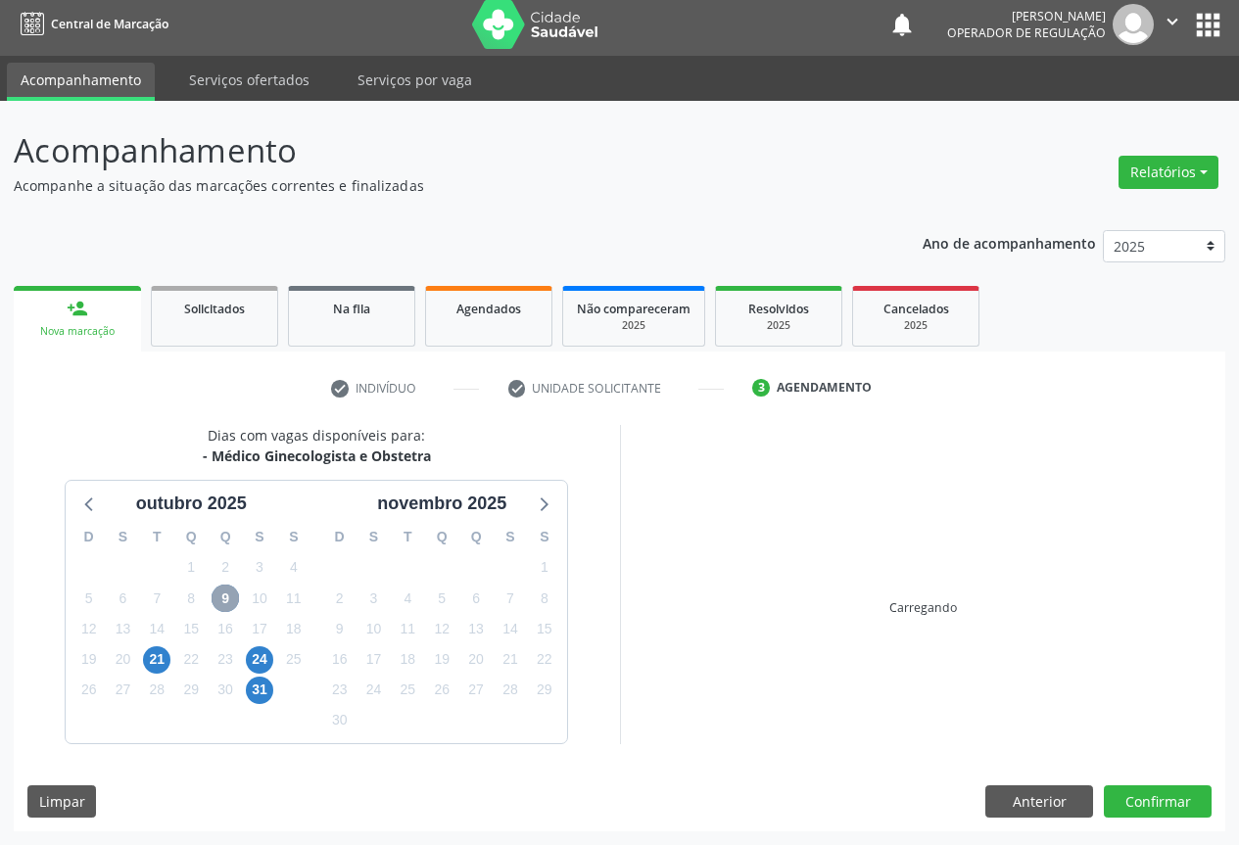
click at [223, 602] on span "9" at bounding box center [225, 598] width 27 height 27
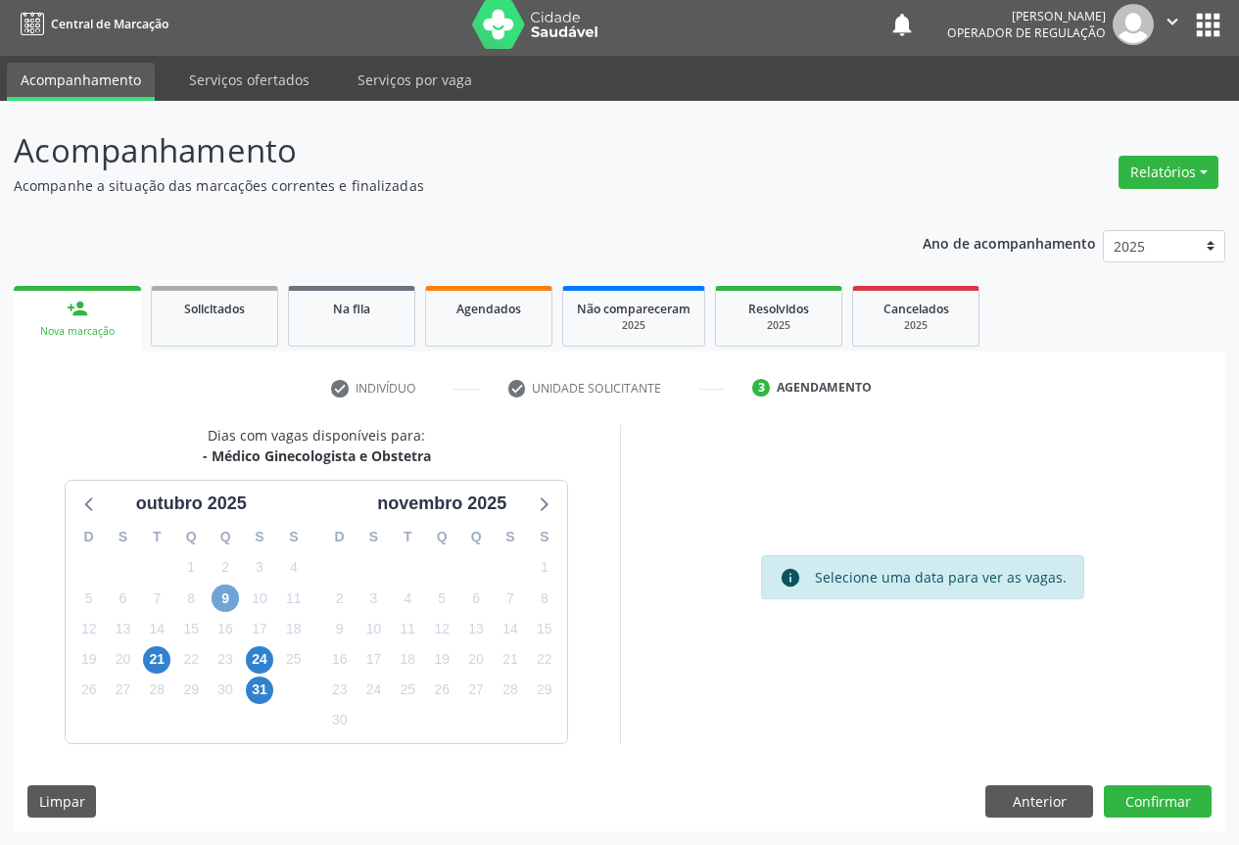
click at [220, 591] on span "9" at bounding box center [225, 598] width 27 height 27
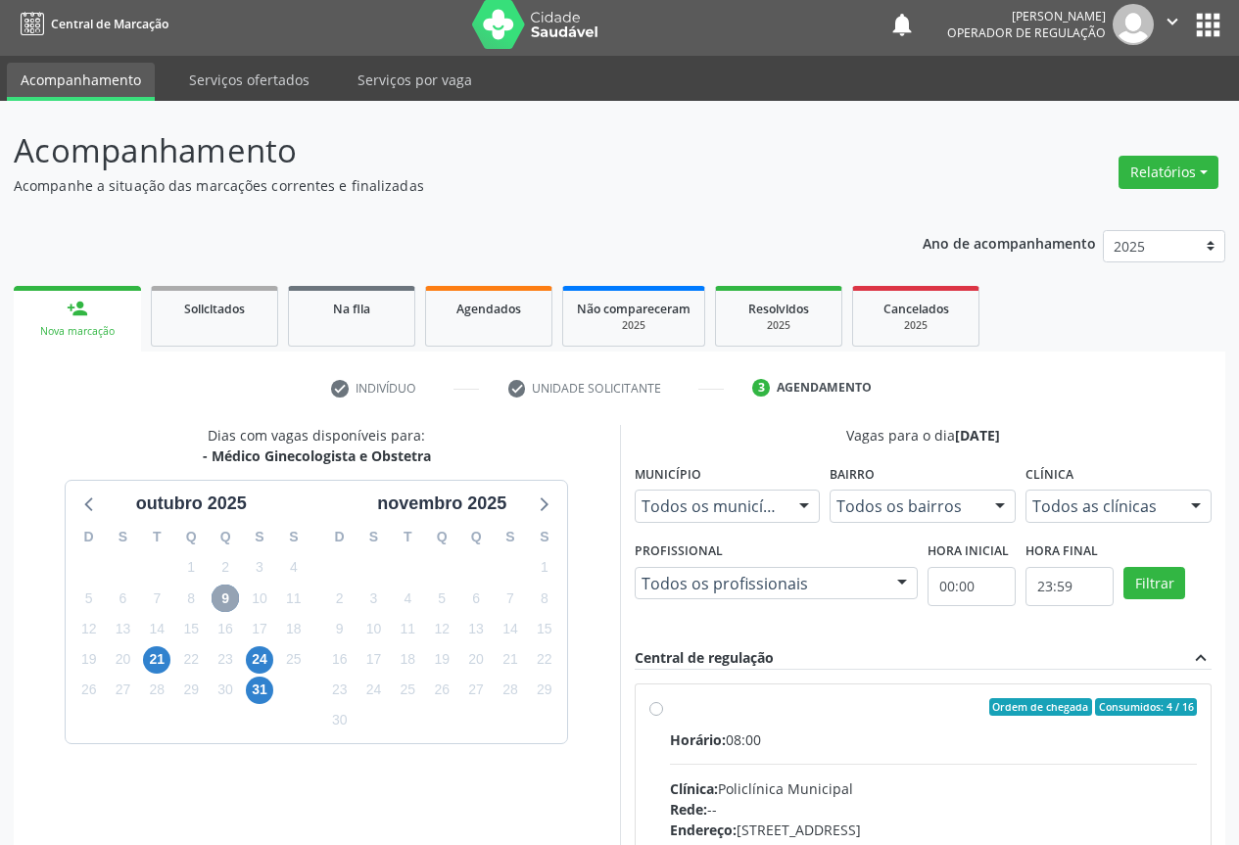
scroll to position [325, 0]
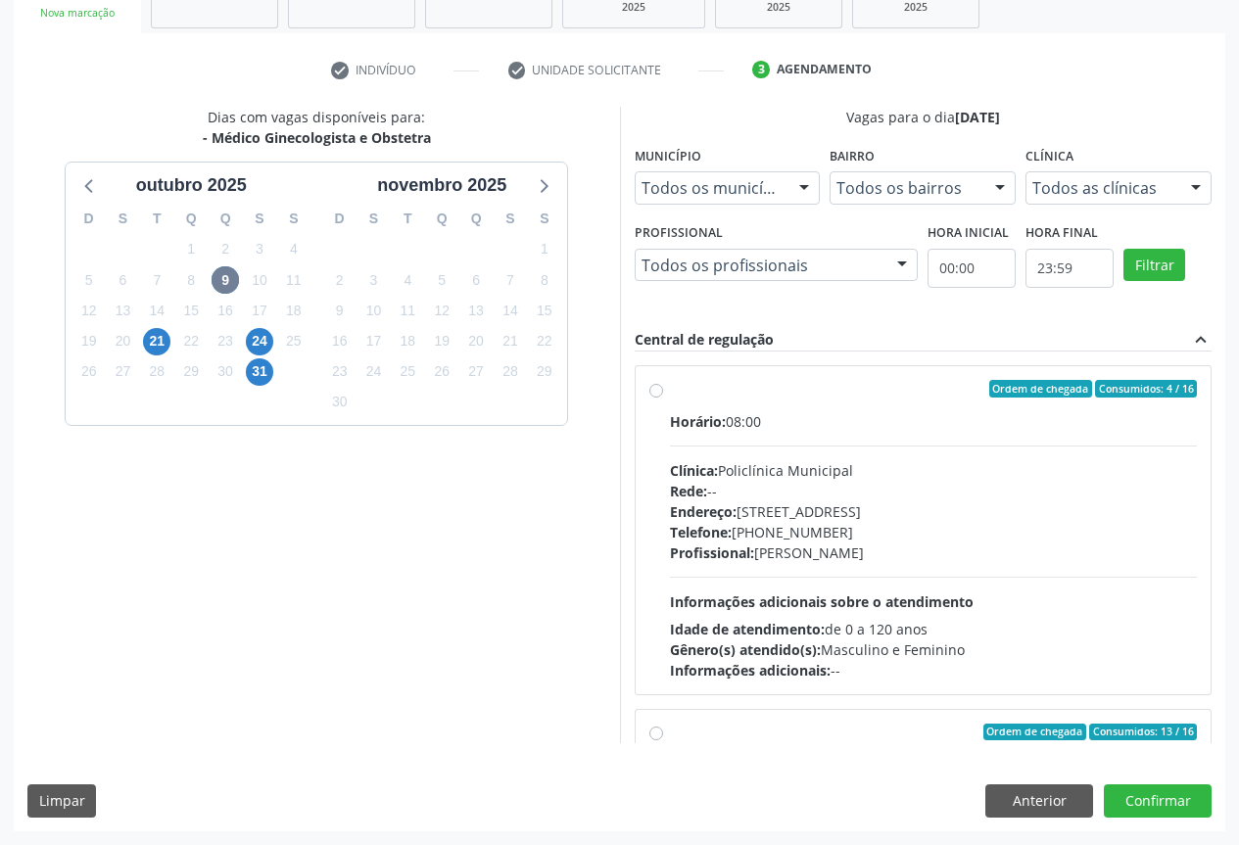
click at [958, 478] on div "Clínica: Policlínica Municipal" at bounding box center [934, 470] width 528 height 21
click at [663, 398] on input "Ordem de chegada Consumidos: 4 / 16 Horário: 08:00 Clínica: Policlínica Municip…" at bounding box center [656, 389] width 14 height 18
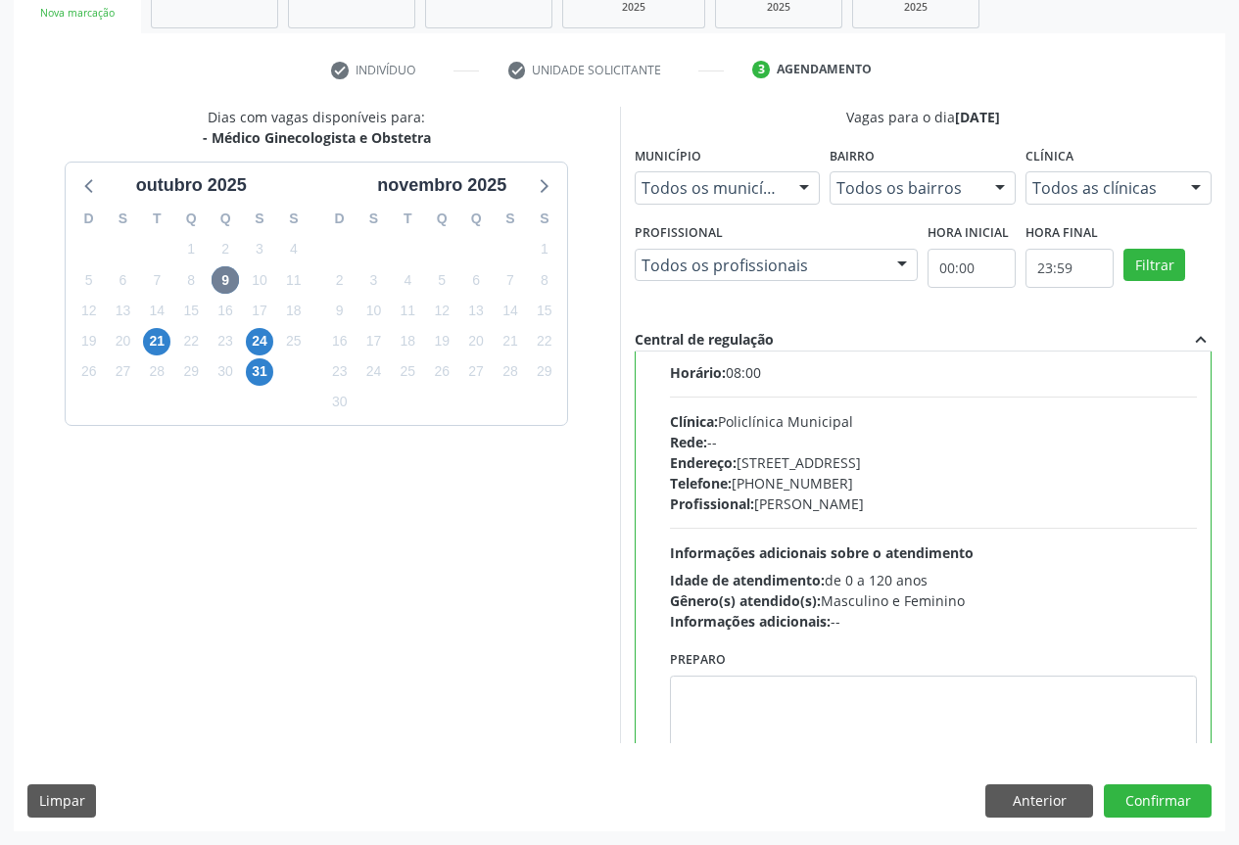
scroll to position [0, 0]
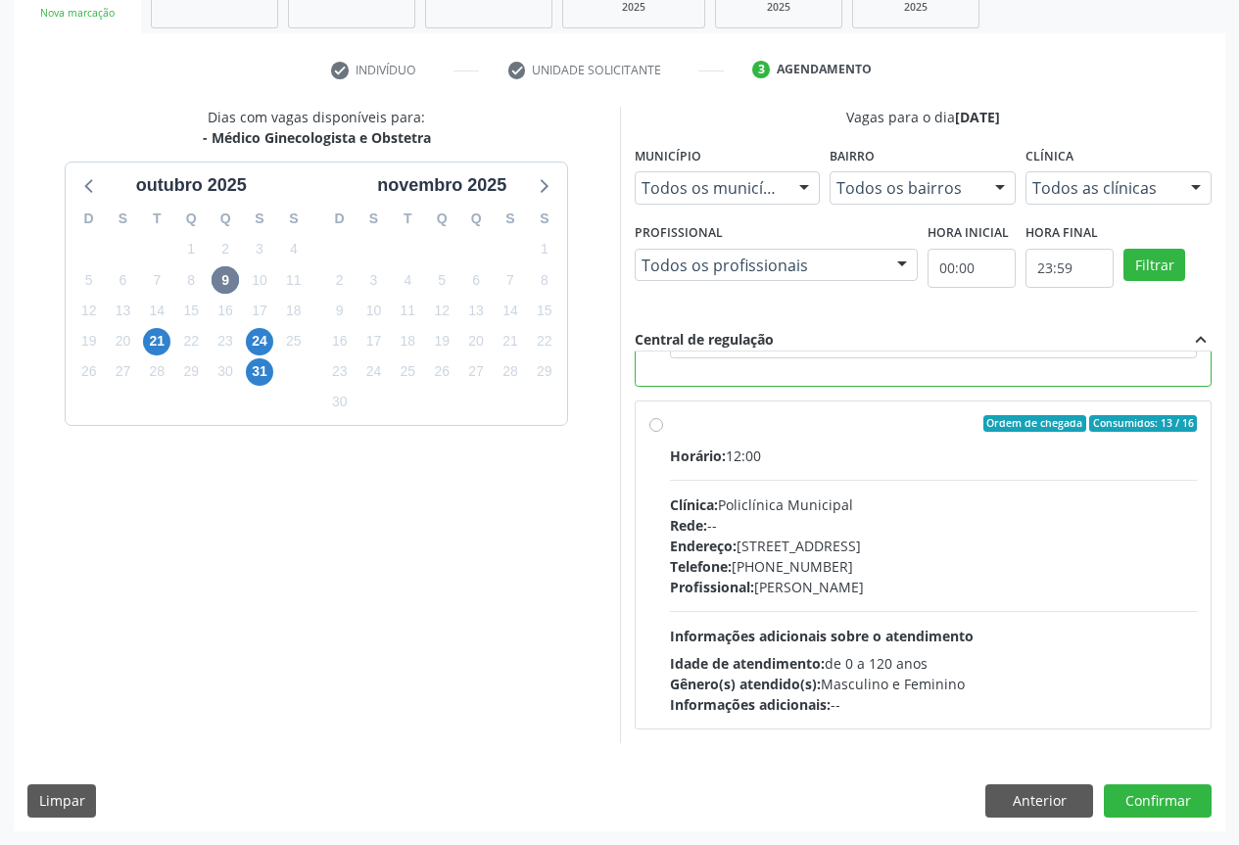
click at [1087, 548] on div "Endereço: [STREET_ADDRESS]" at bounding box center [934, 546] width 528 height 21
click at [663, 433] on input "Ordem de chegada Consumidos: 13 / 16 Horário: 12:00 Clínica: Policlínica Munici…" at bounding box center [656, 424] width 14 height 18
radio input "false"
radio input "true"
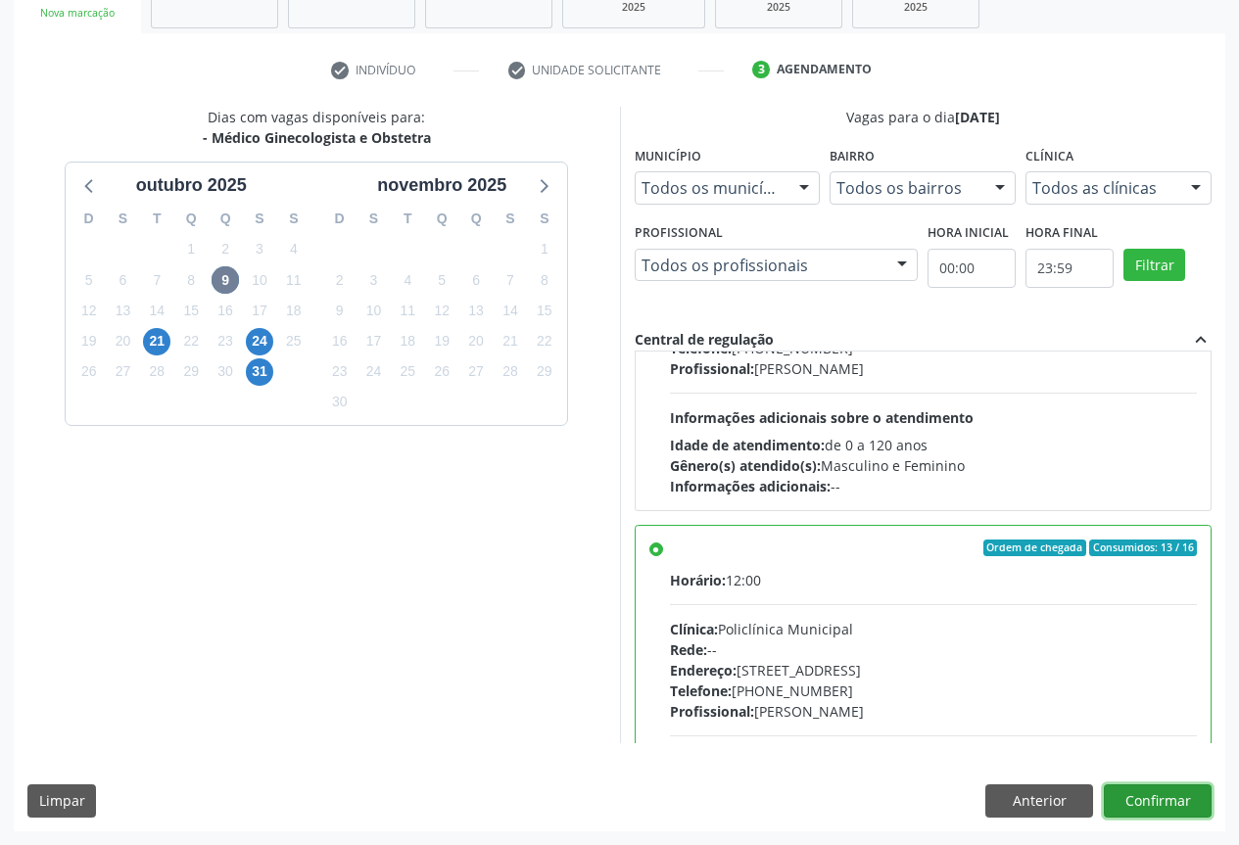
click at [1136, 805] on button "Confirmar" at bounding box center [1158, 801] width 108 height 33
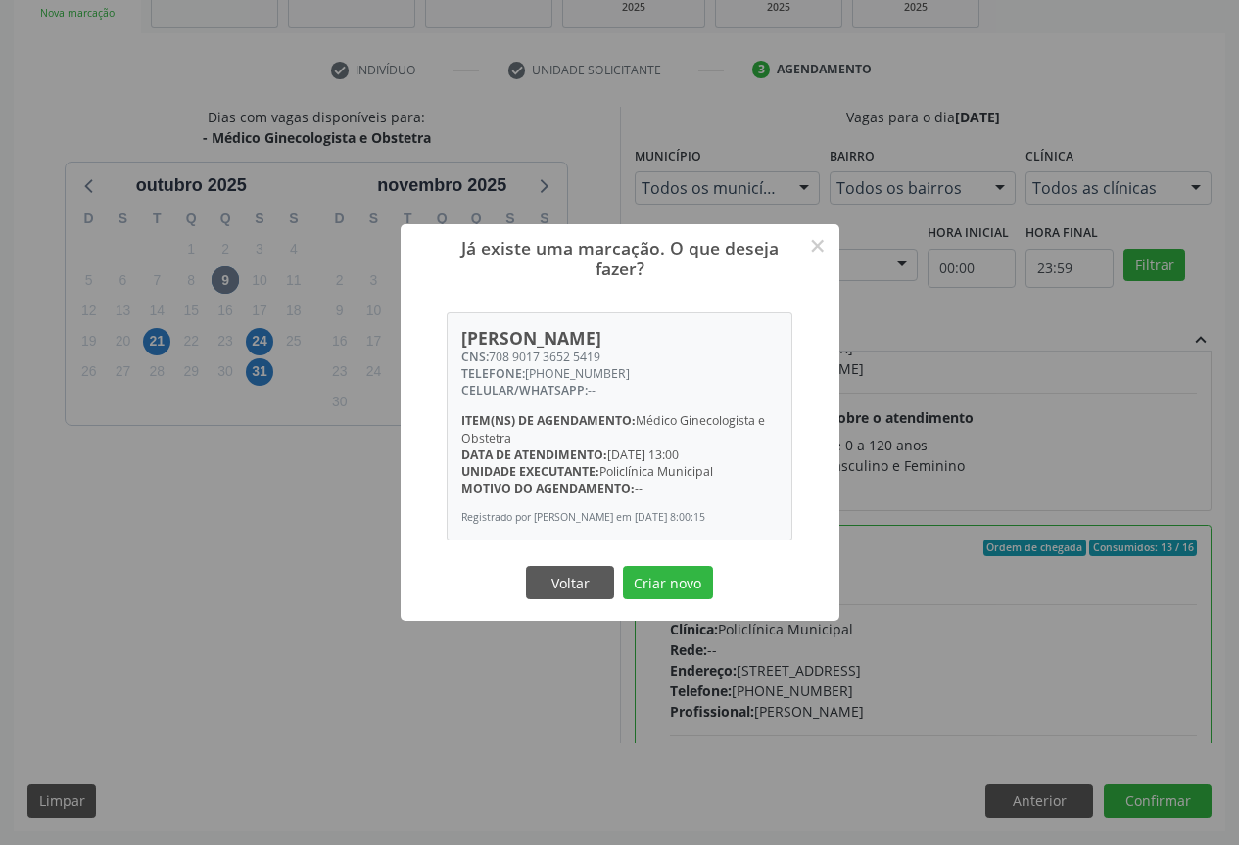
click at [623, 566] on button "Criar novo" at bounding box center [668, 582] width 90 height 33
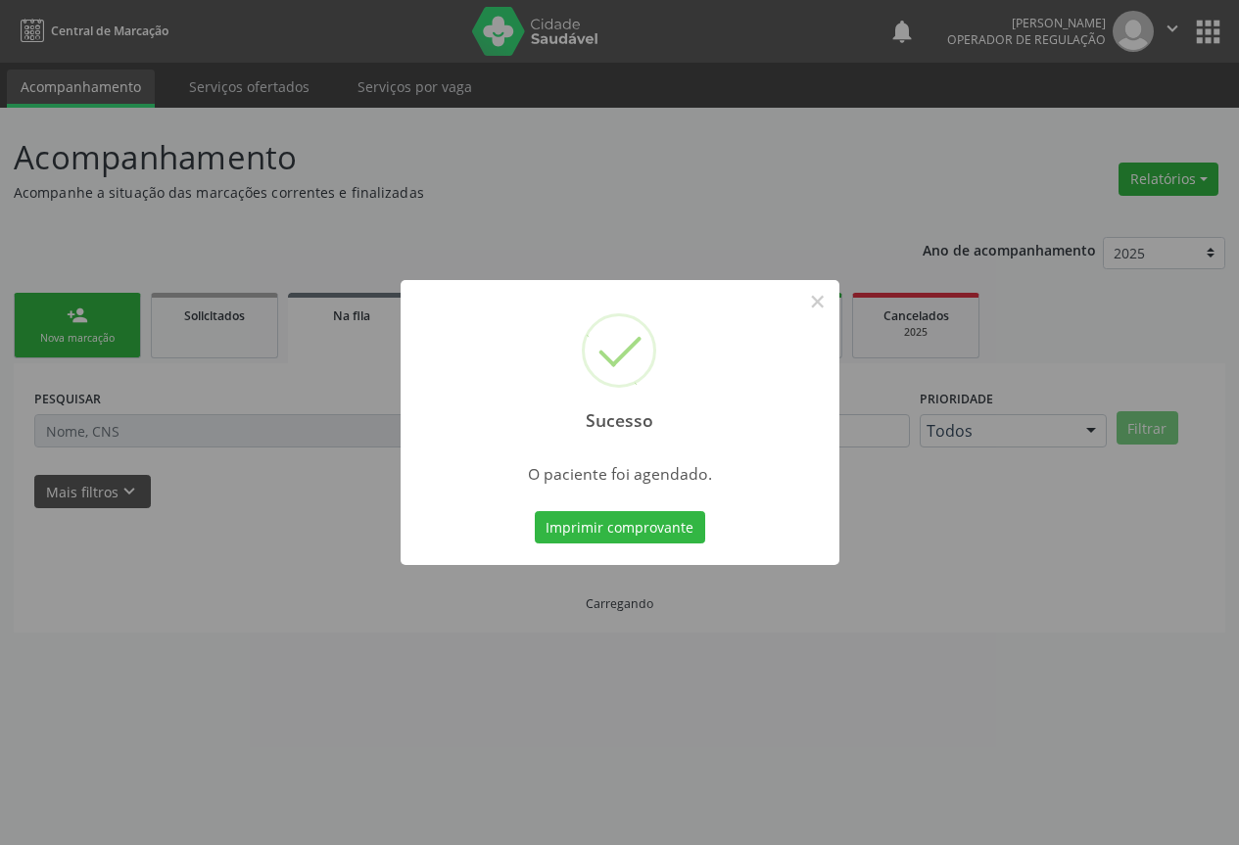
scroll to position [0, 0]
click at [542, 511] on button "Imprimir comprovante" at bounding box center [627, 527] width 170 height 33
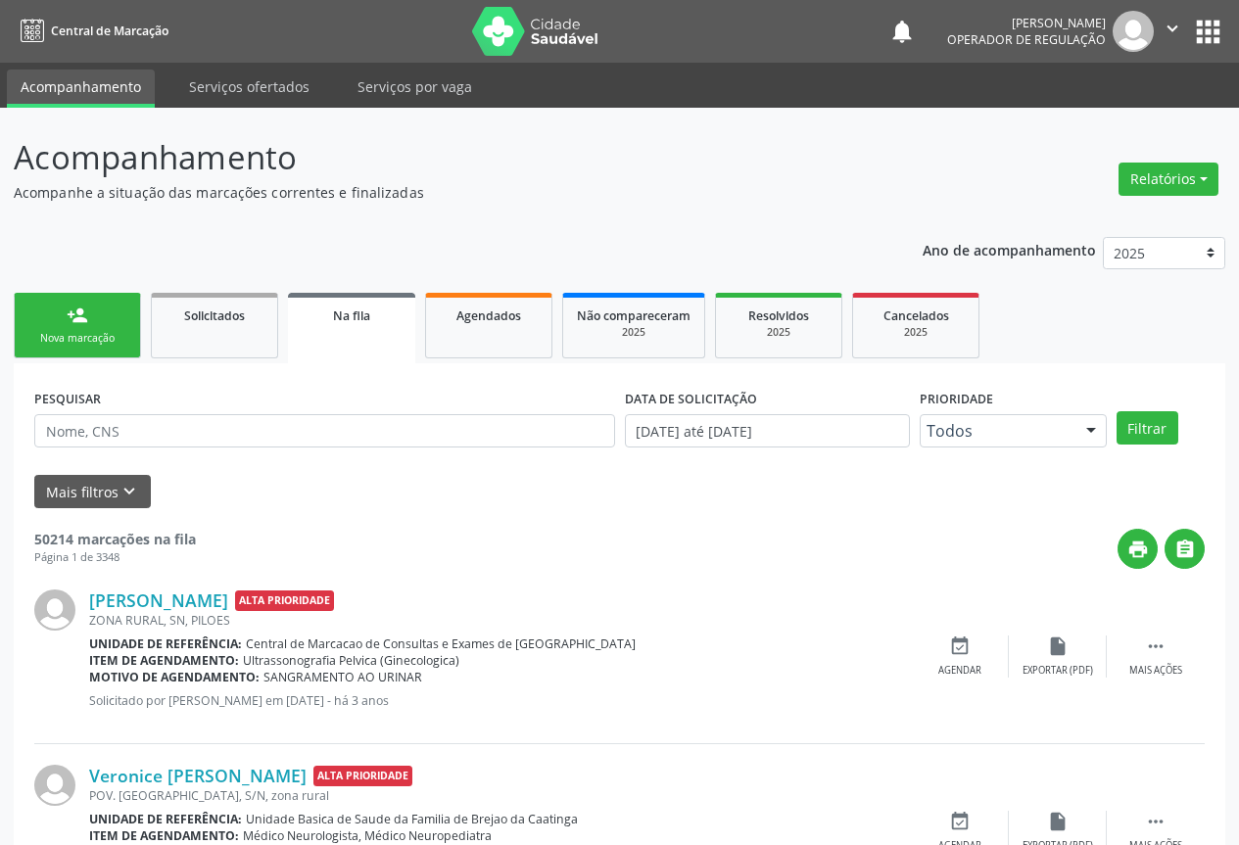
drag, startPoint x: 1180, startPoint y: 28, endPoint x: 1162, endPoint y: 53, distance: 30.8
click at [1181, 28] on icon "" at bounding box center [1173, 29] width 22 height 22
click at [1107, 122] on link "Sair" at bounding box center [1122, 119] width 135 height 27
